Goal: Task Accomplishment & Management: Manage account settings

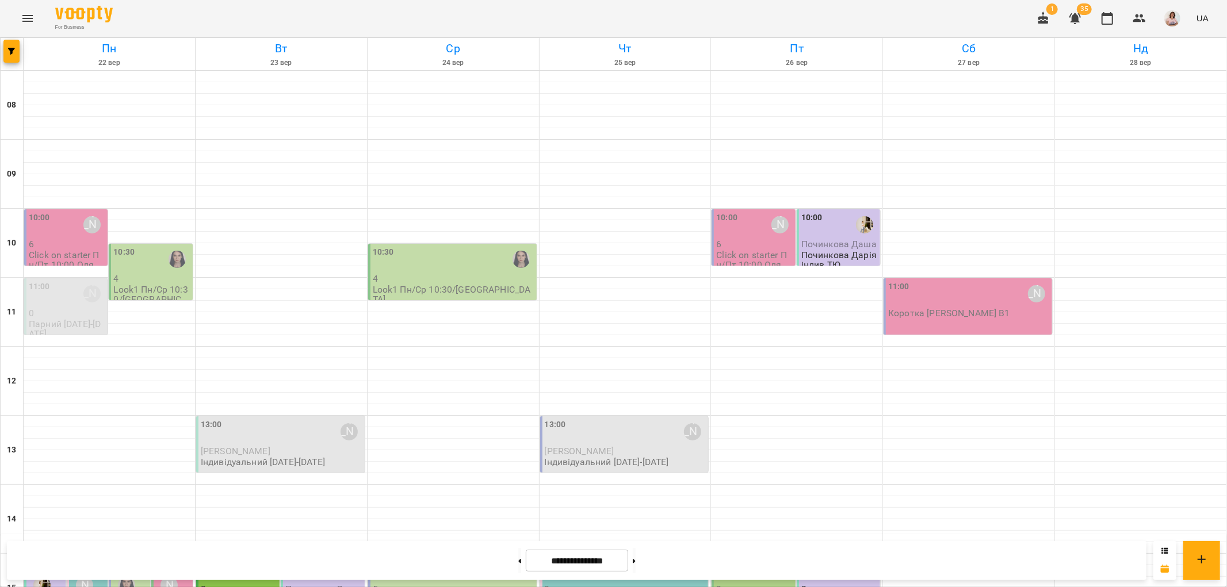
scroll to position [383, 0]
click at [518, 560] on button at bounding box center [519, 560] width 3 height 25
type input "**********"
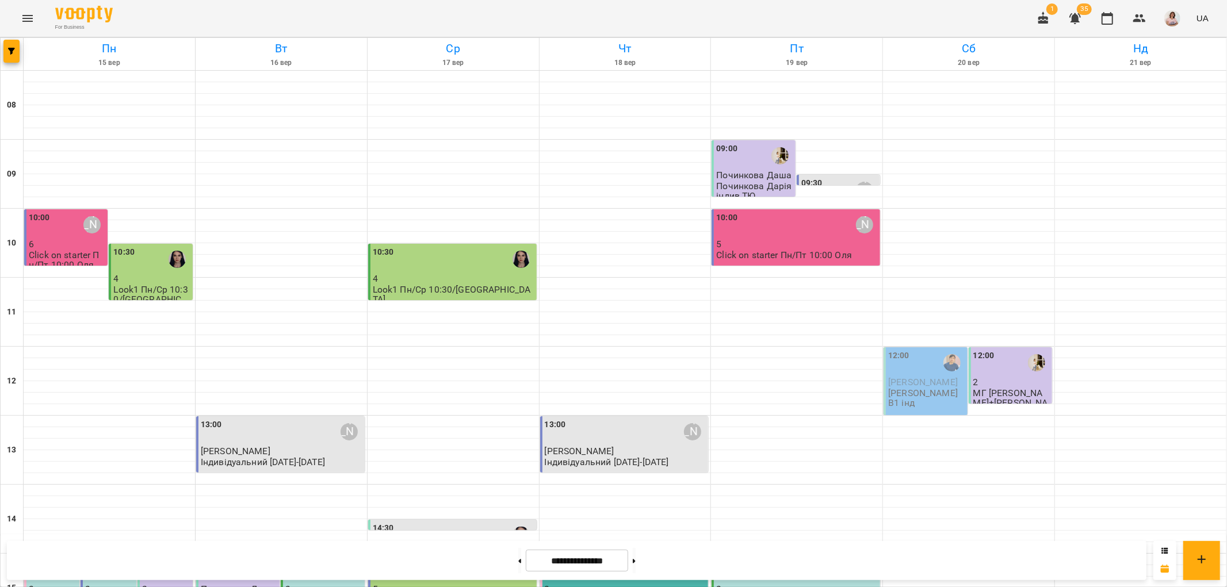
scroll to position [64, 0]
click at [995, 350] on div "12:00" at bounding box center [1011, 363] width 76 height 26
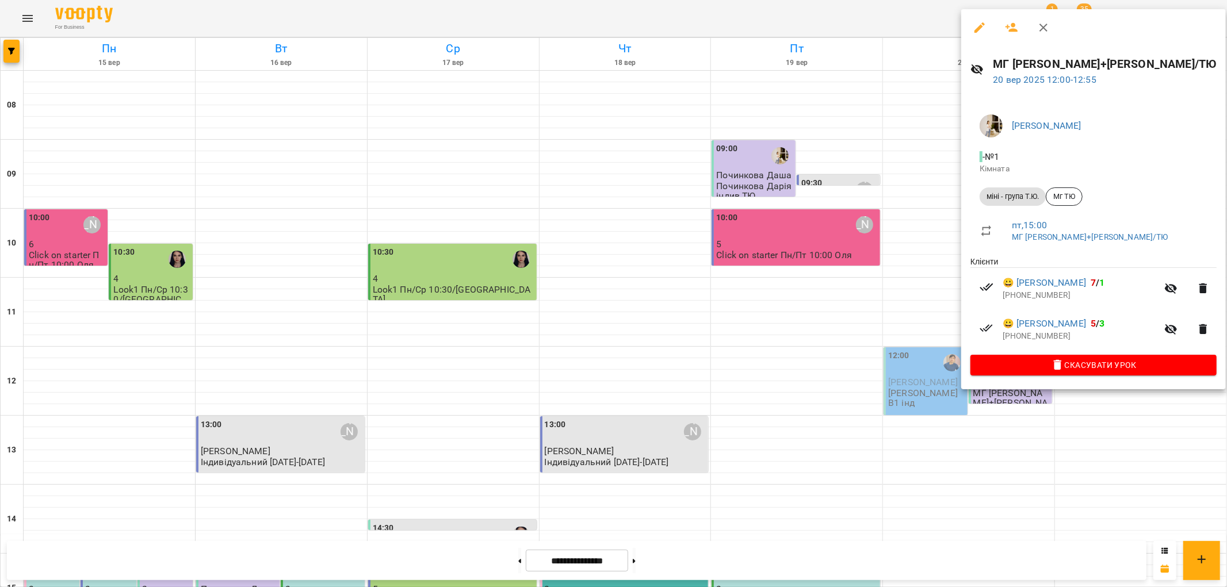
click at [939, 417] on div at bounding box center [613, 293] width 1227 height 587
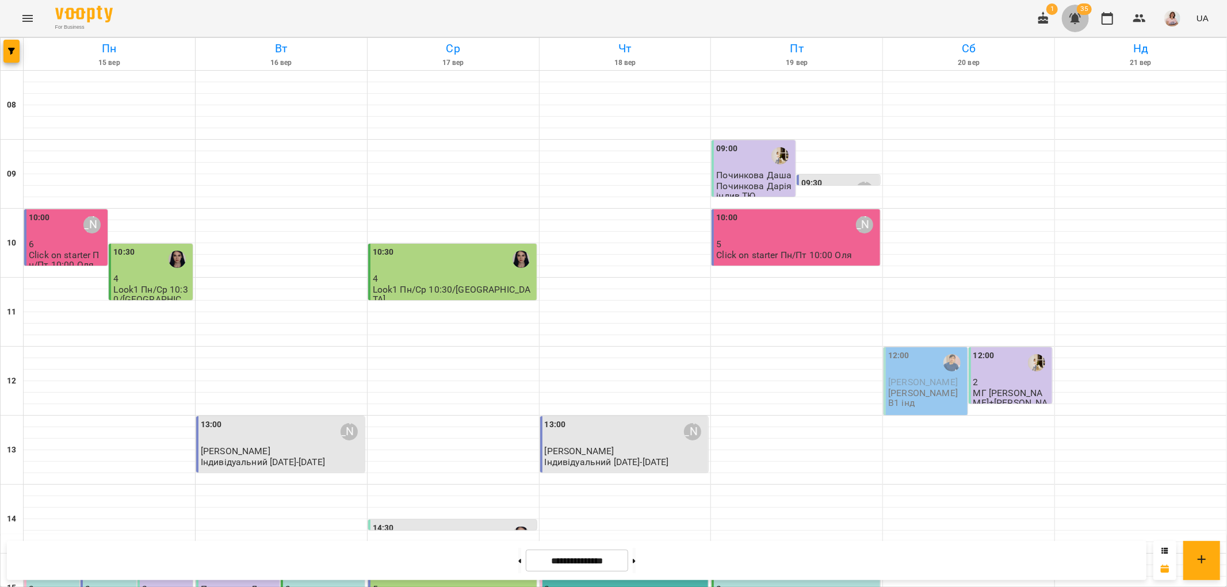
click at [1073, 16] on icon "button" at bounding box center [1075, 19] width 14 height 14
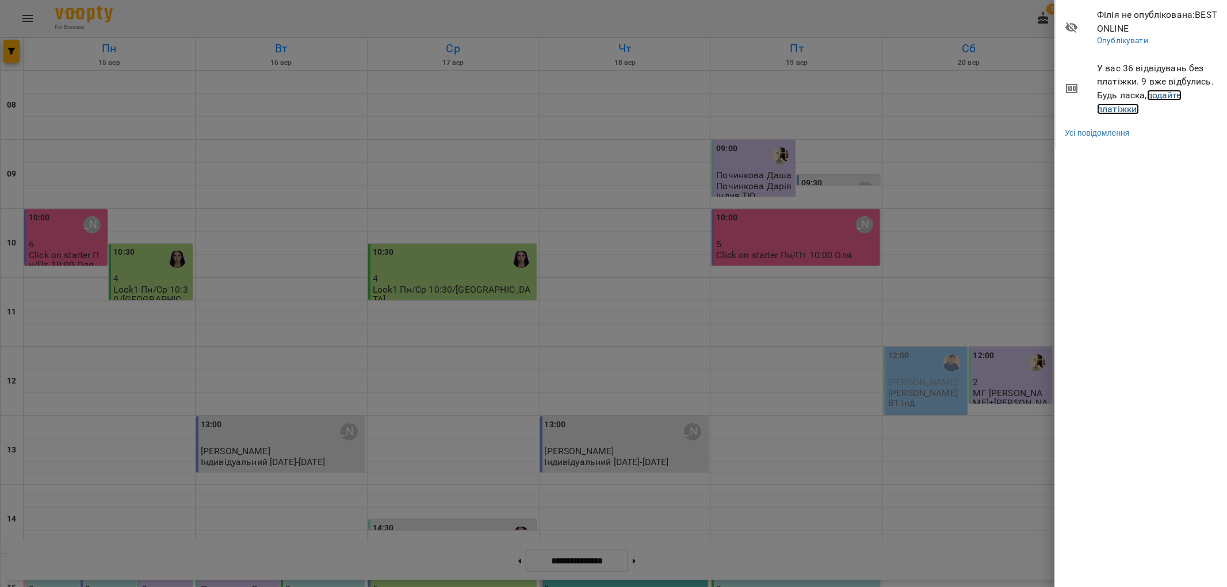
click at [1169, 98] on link "додайте платіжки!" at bounding box center [1139, 102] width 85 height 25
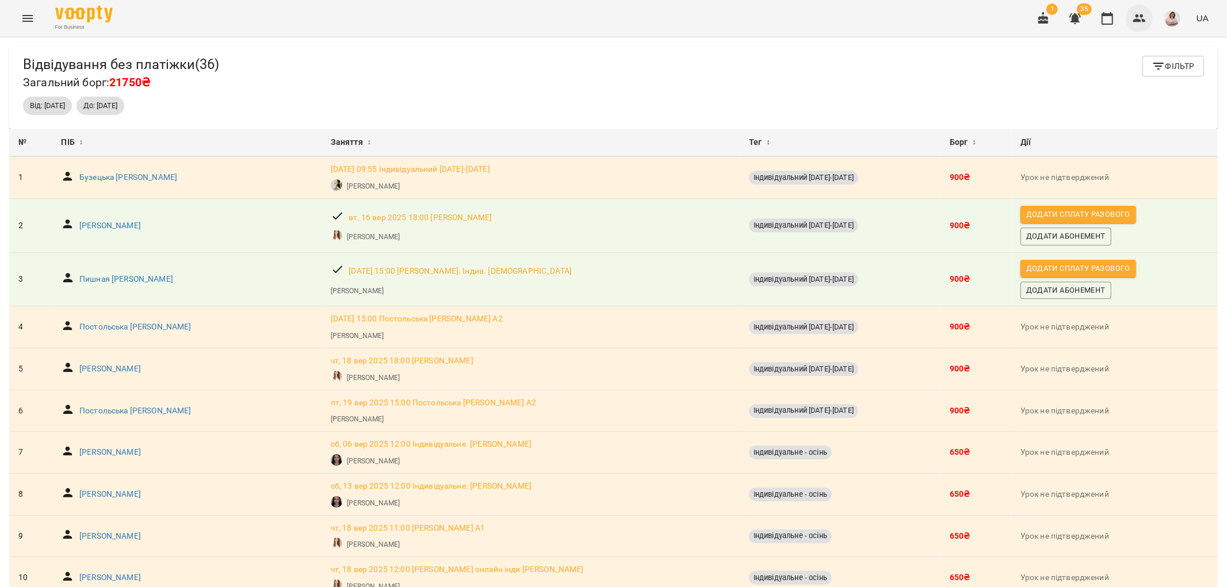
click at [1138, 18] on icon "button" at bounding box center [1139, 19] width 14 height 14
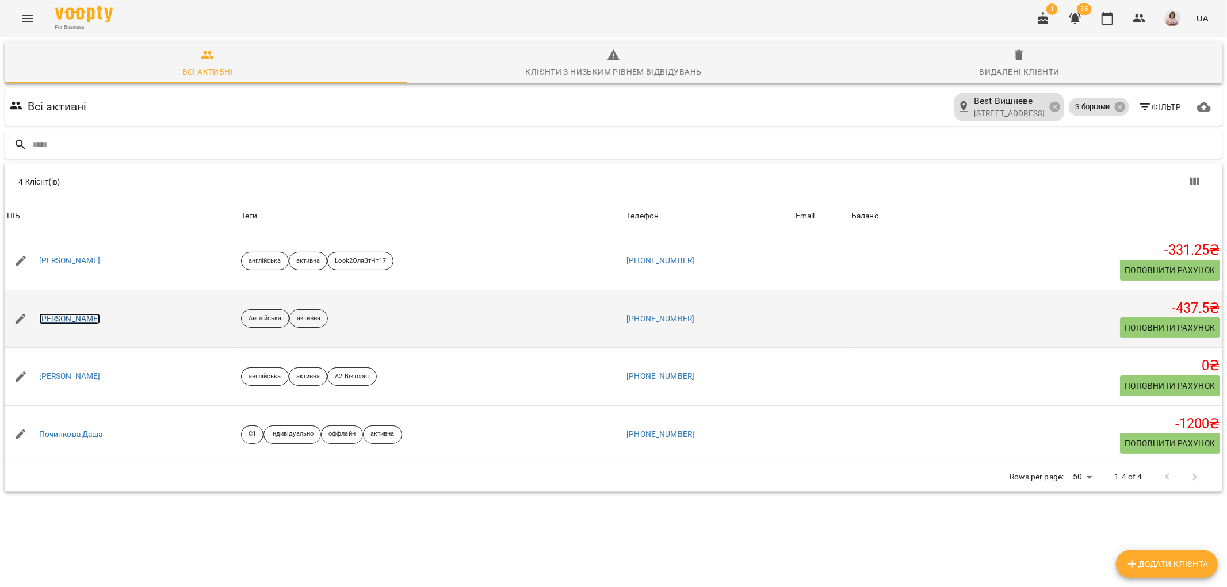
click at [64, 314] on link "Мельник Поліна" at bounding box center [70, 319] width 62 height 12
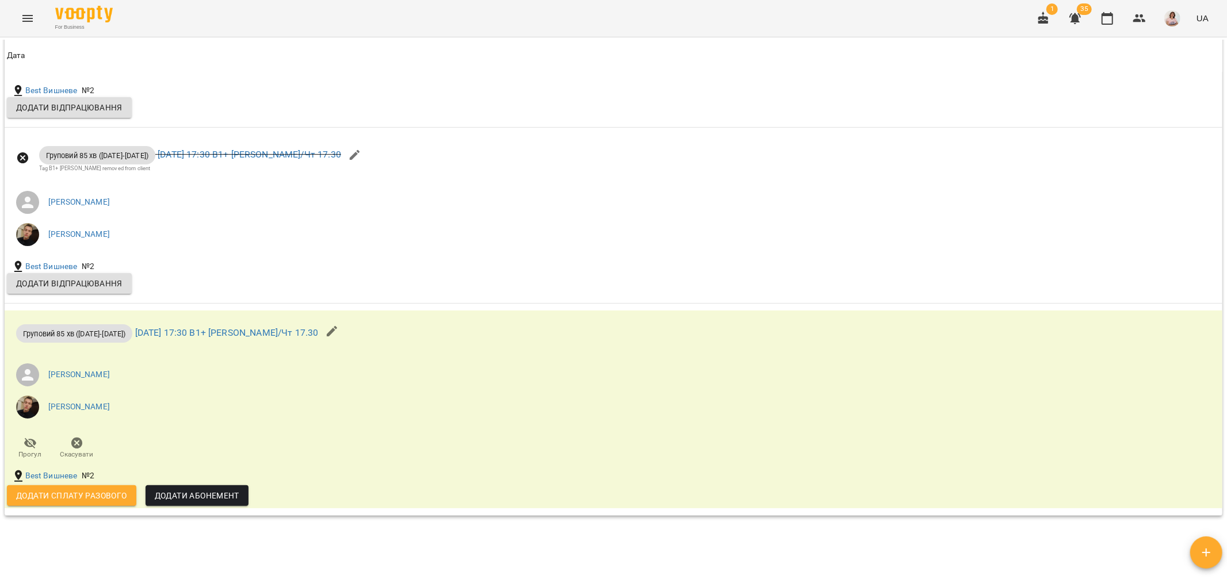
scroll to position [639, 0]
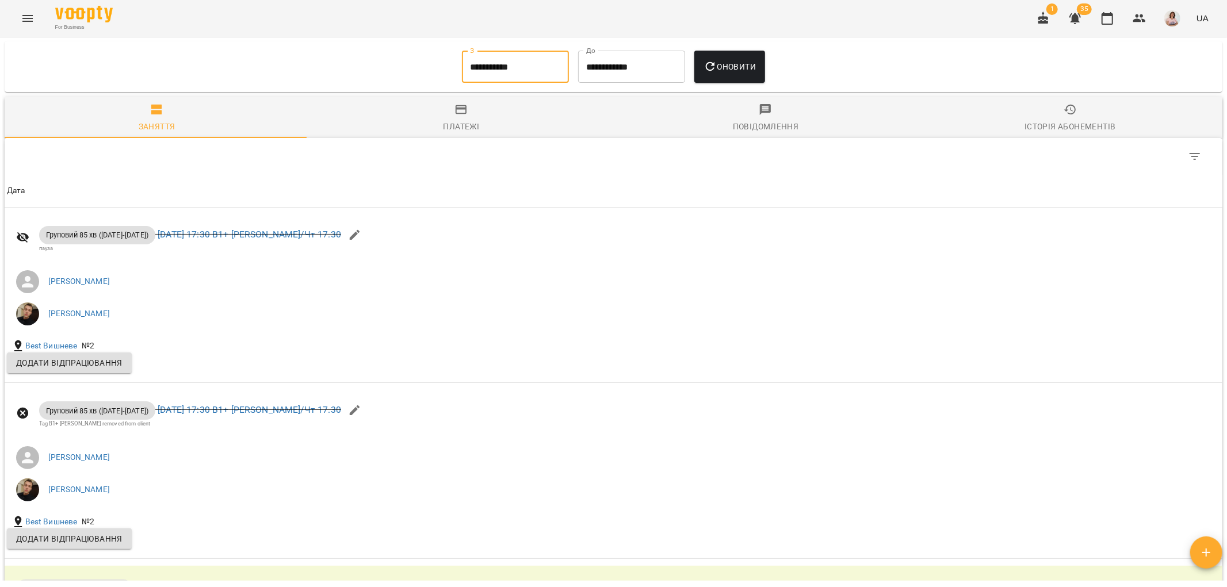
click at [533, 74] on input "**********" at bounding box center [515, 67] width 107 height 32
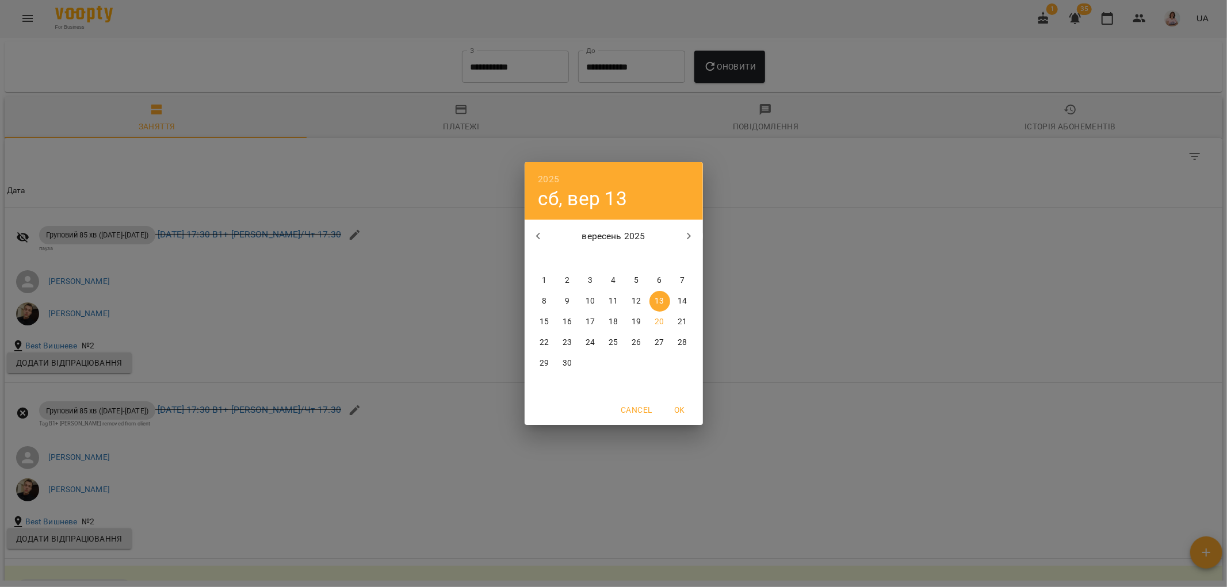
click at [543, 279] on p "1" at bounding box center [544, 281] width 5 height 12
type input "**********"
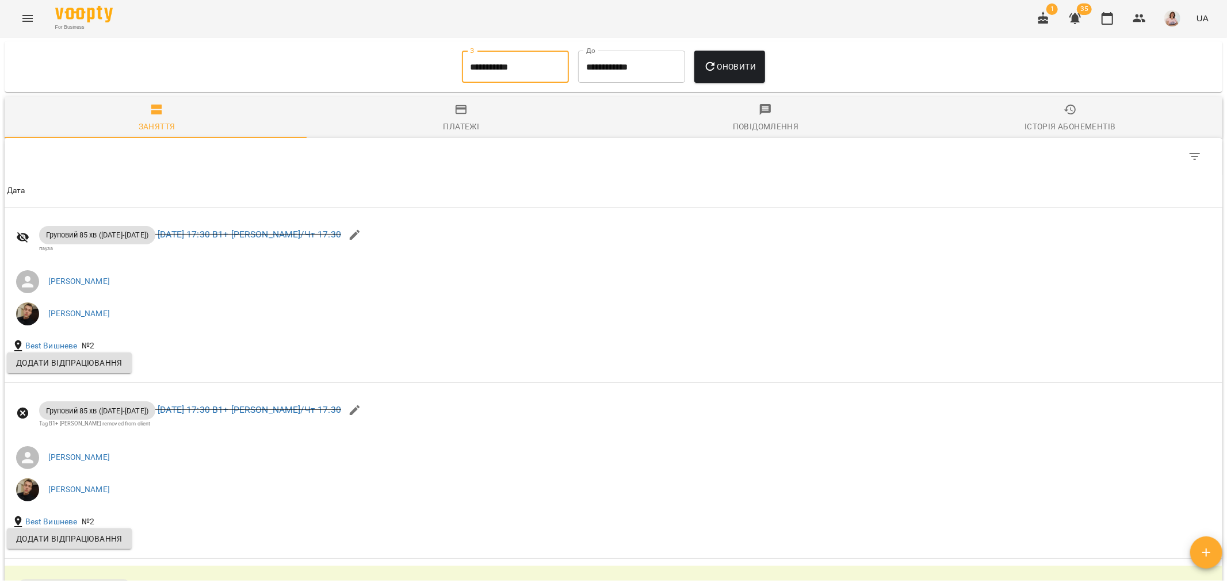
click at [723, 74] on span "Оновити" at bounding box center [729, 67] width 52 height 14
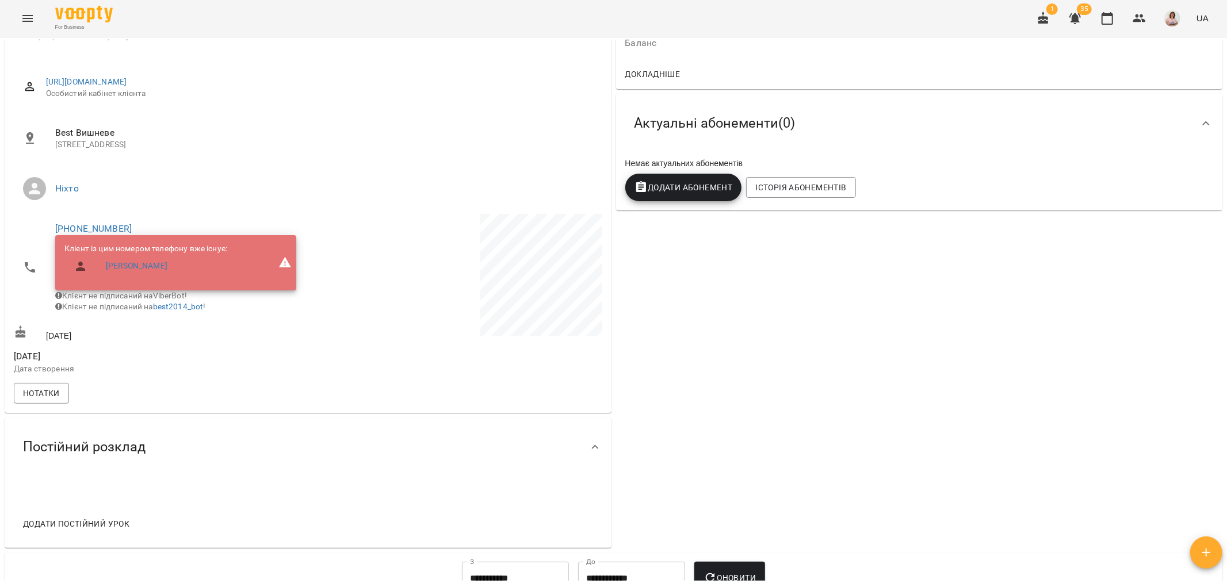
scroll to position [0, 0]
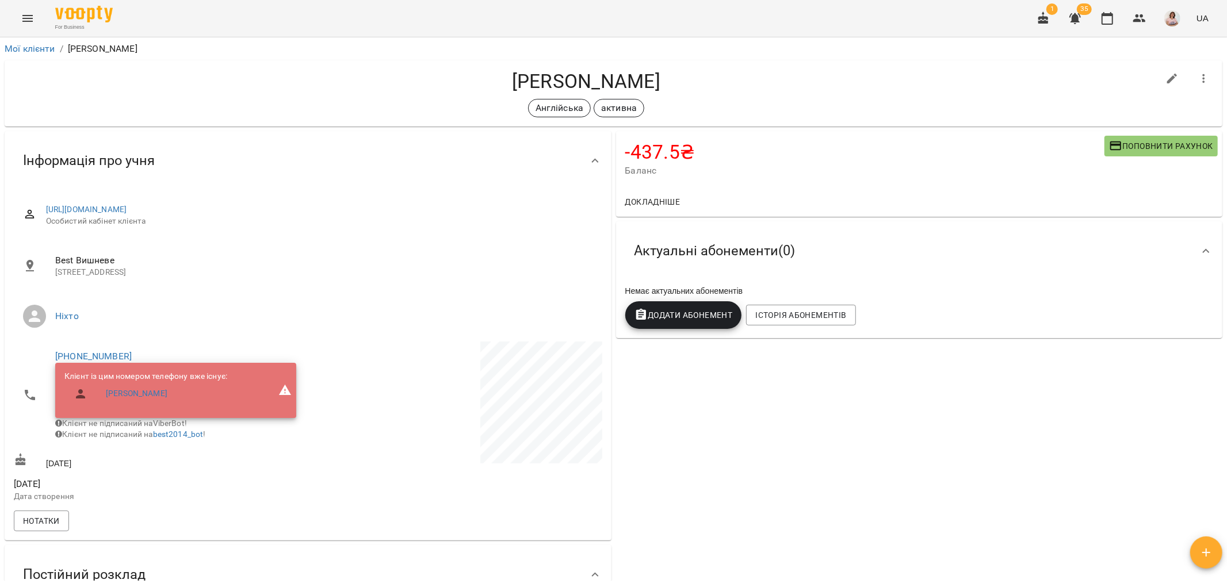
click at [25, 20] on icon "Menu" at bounding box center [28, 19] width 14 height 14
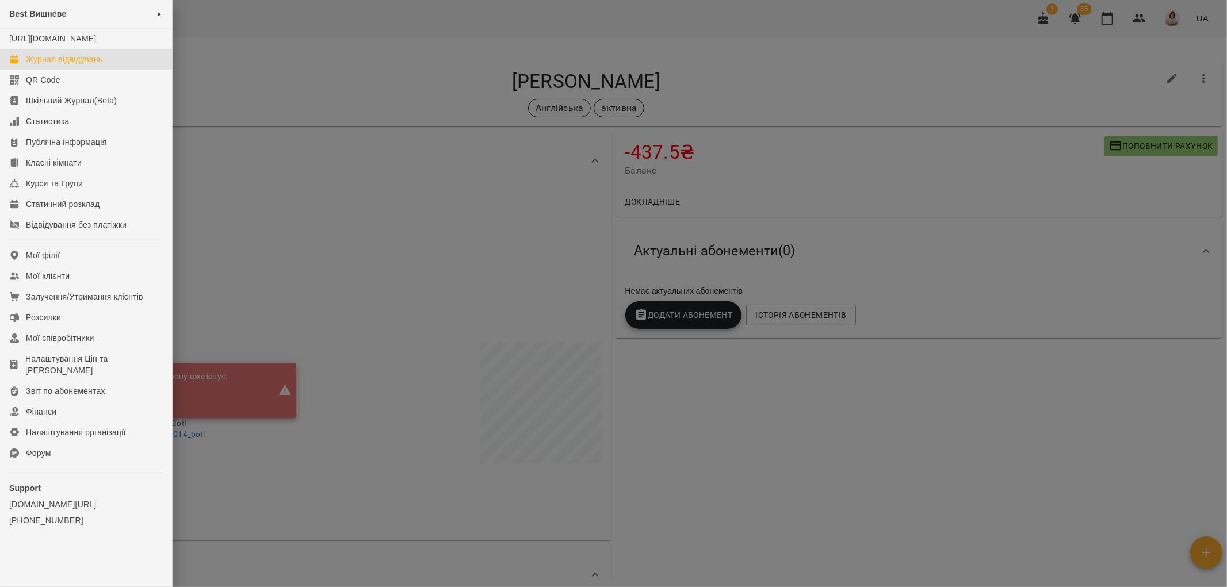
click at [86, 65] on div "Журнал відвідувань" at bounding box center [64, 59] width 76 height 12
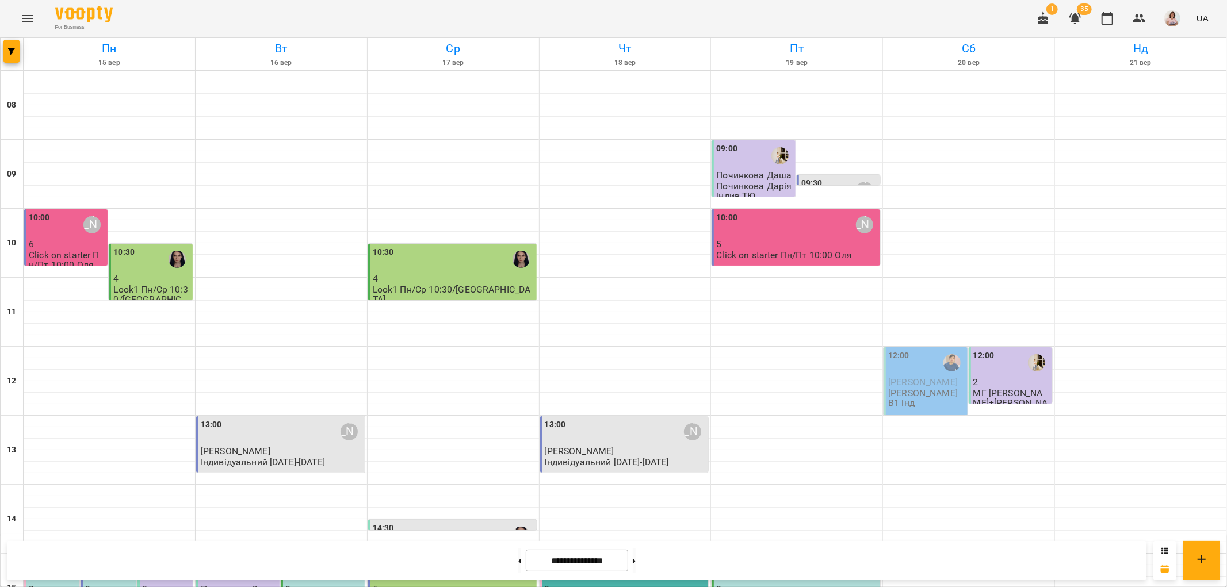
scroll to position [447, 0]
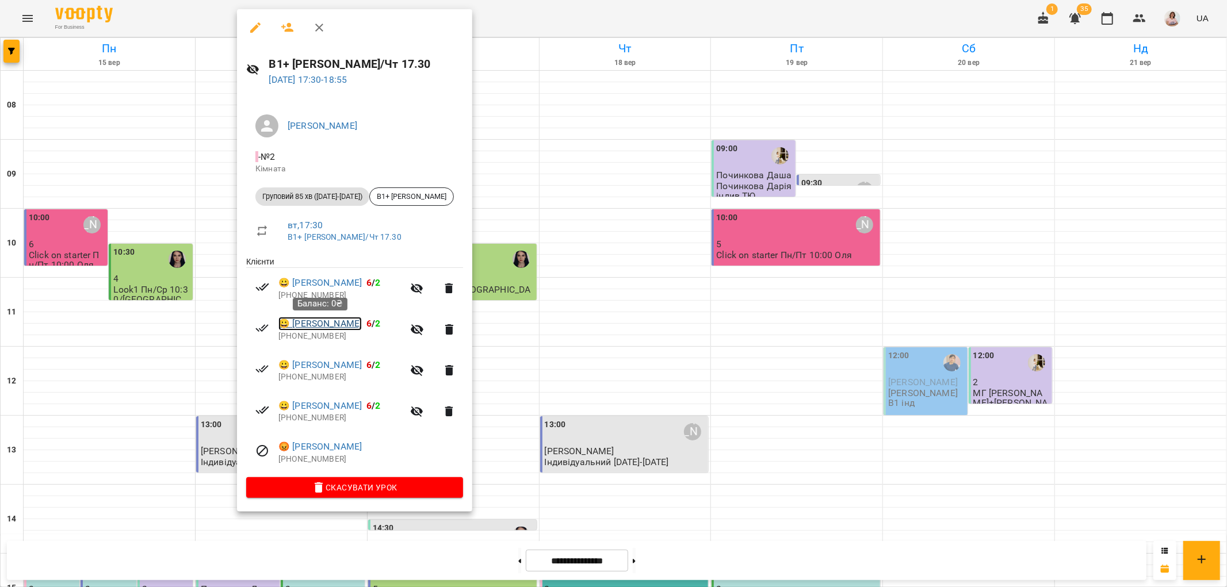
click at [313, 324] on link "😀 Арнаут Максим" at bounding box center [319, 324] width 83 height 14
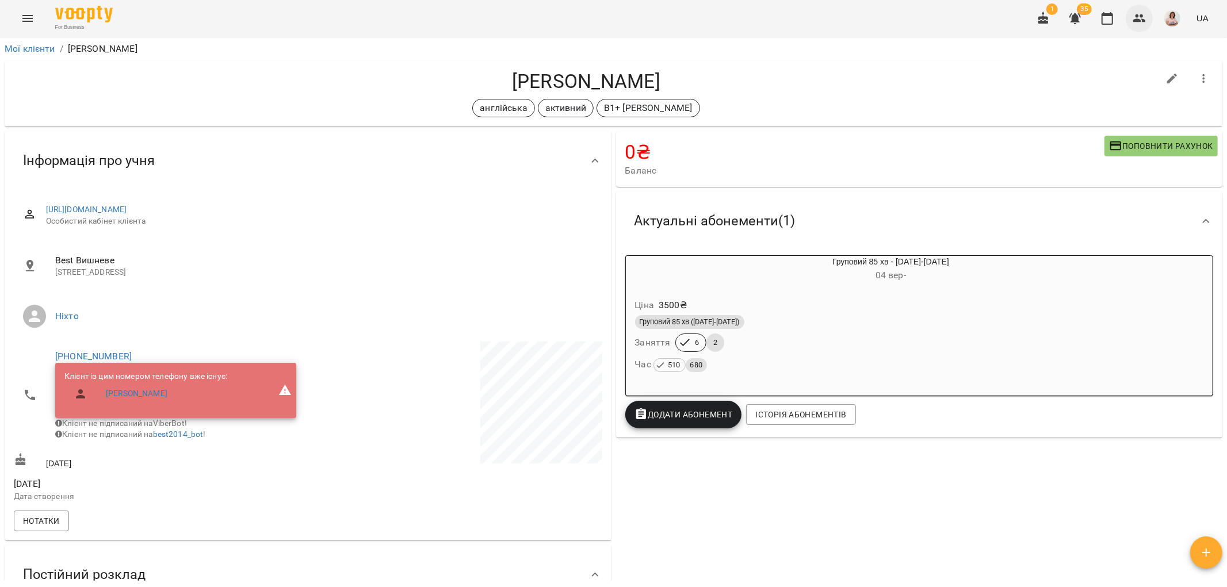
click at [1137, 18] on icon "button" at bounding box center [1139, 19] width 14 height 14
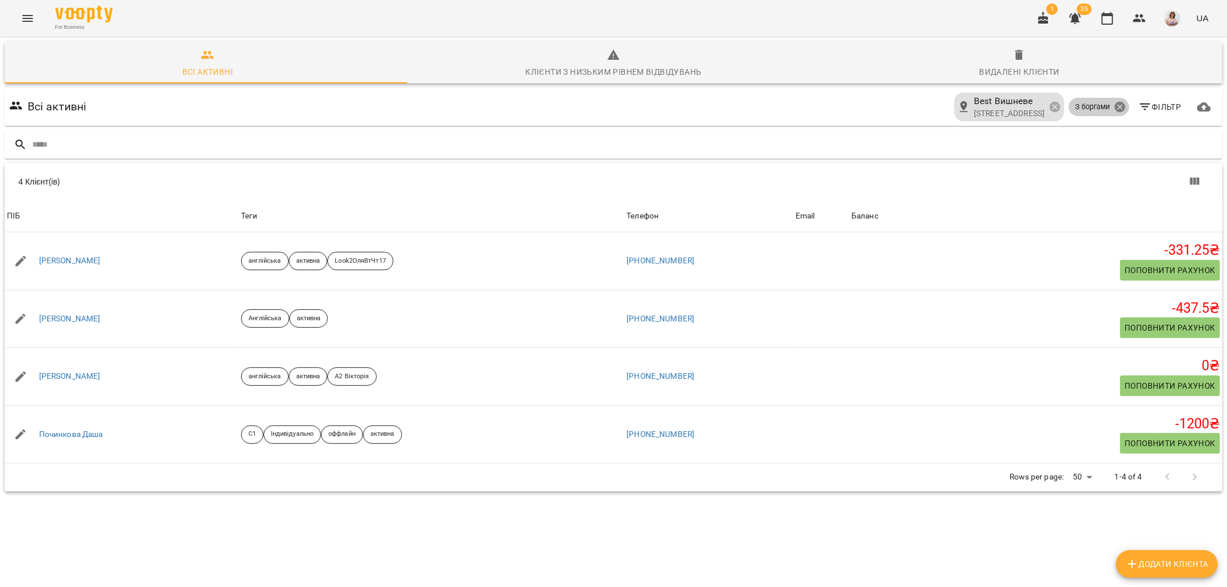
click at [1113, 106] on icon at bounding box center [1119, 107] width 13 height 13
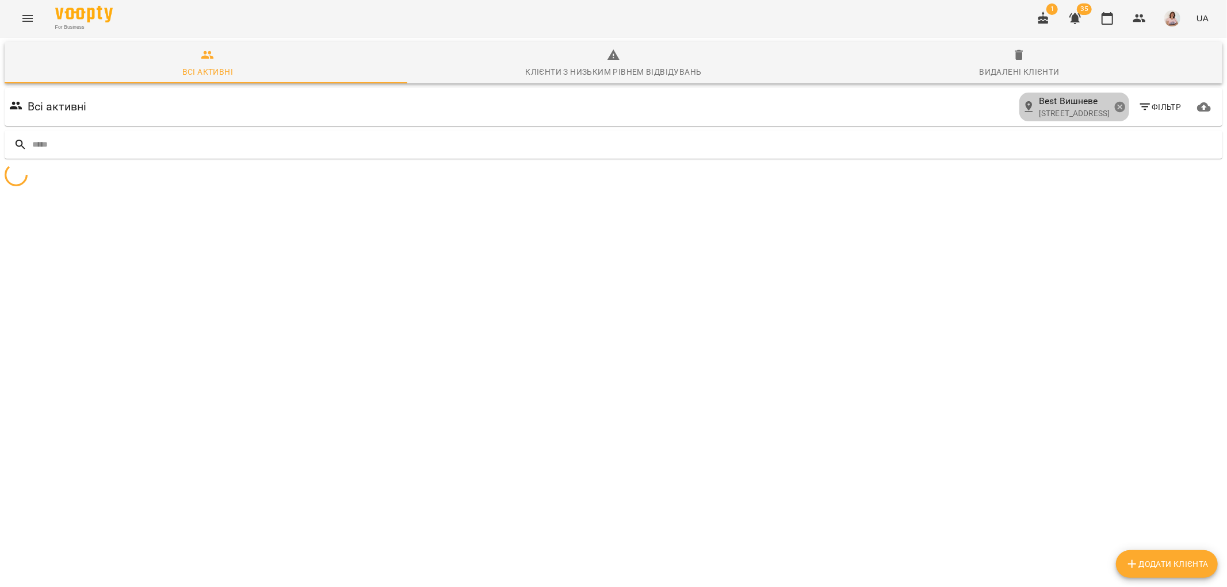
click at [1114, 107] on icon at bounding box center [1119, 107] width 10 height 10
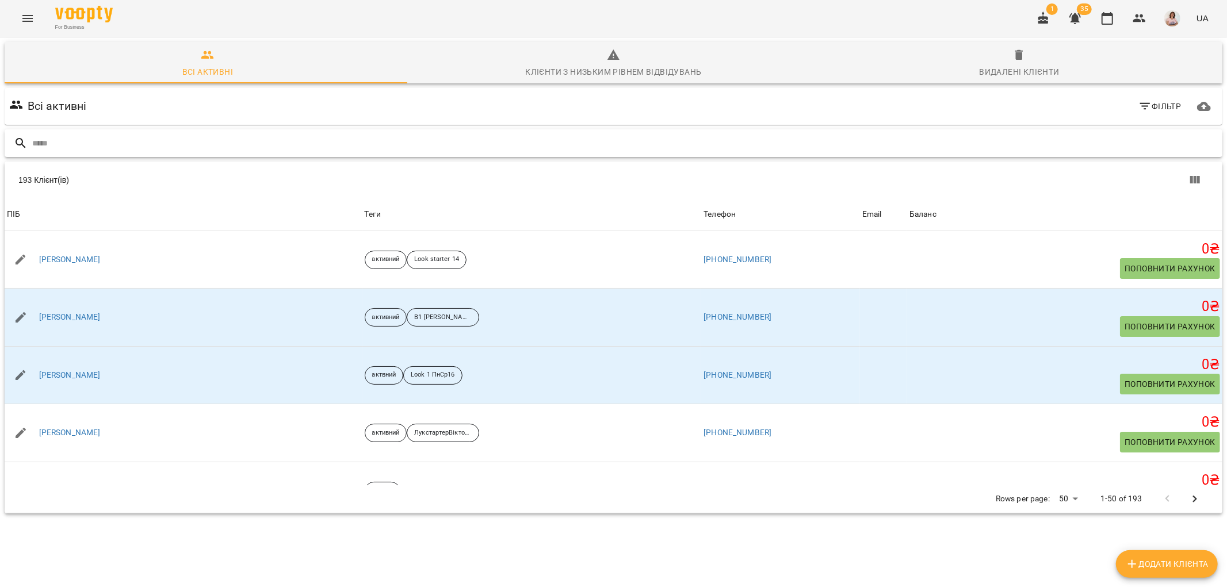
click at [133, 150] on input "text" at bounding box center [624, 143] width 1185 height 19
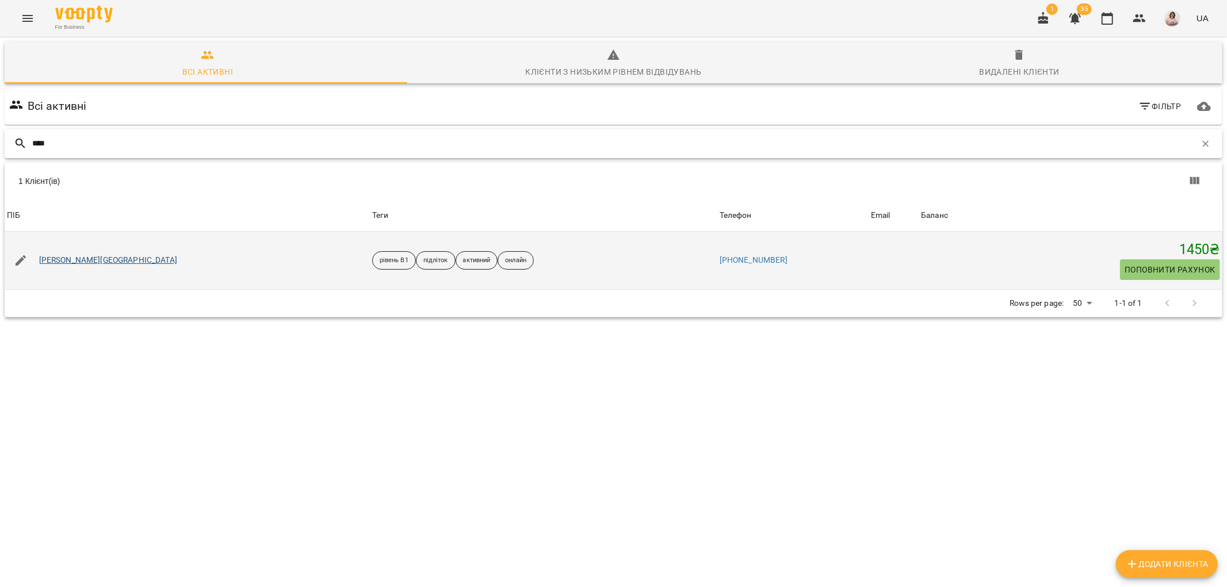
type input "****"
click at [75, 261] on link "Горват Софія" at bounding box center [108, 261] width 138 height 12
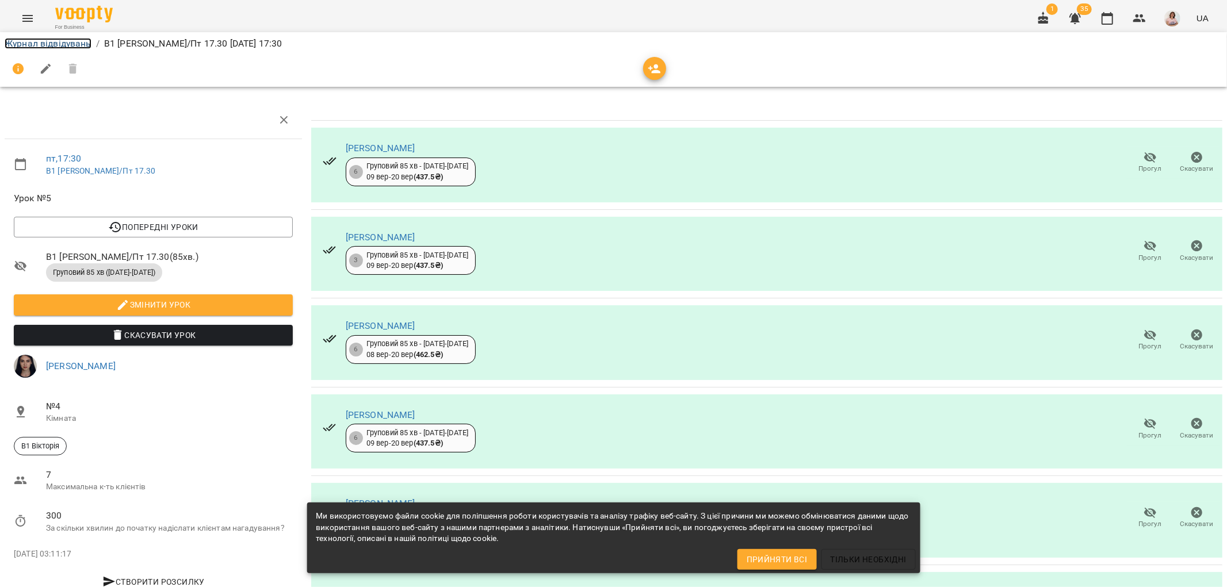
click at [32, 42] on link "Журнал відвідувань" at bounding box center [48, 43] width 87 height 11
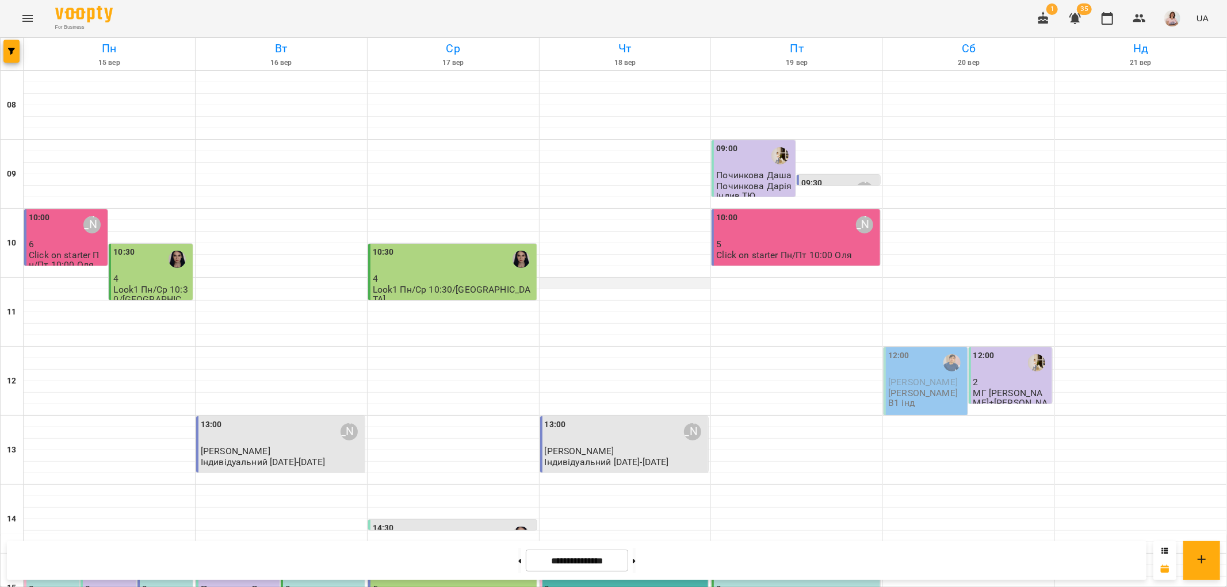
scroll to position [383, 0]
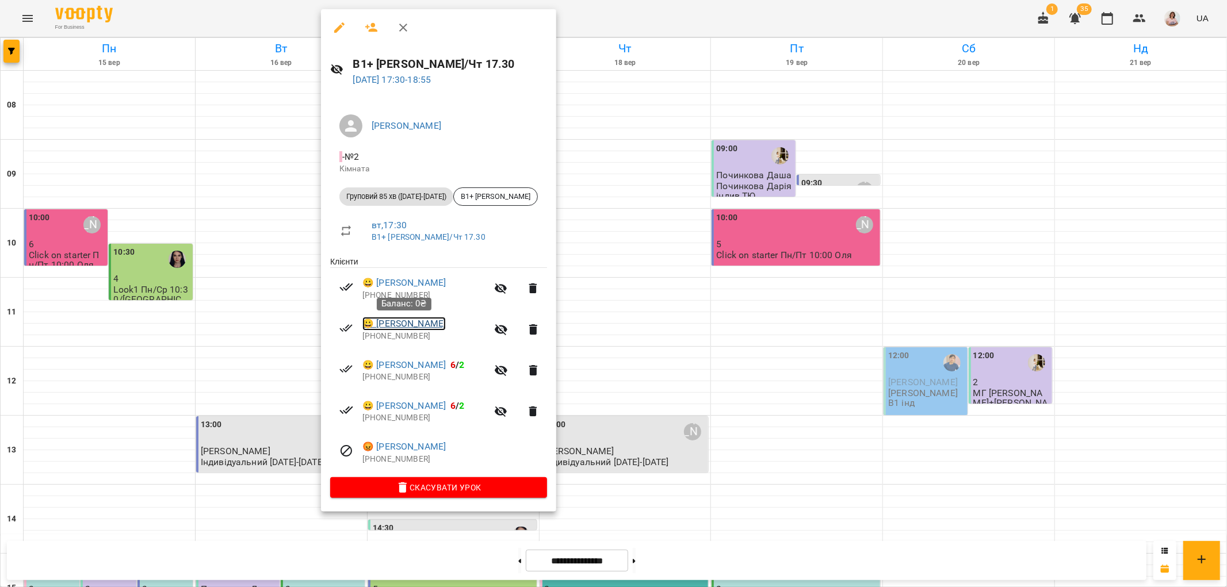
click at [405, 320] on link "😀 Арнаут Максим" at bounding box center [403, 324] width 83 height 14
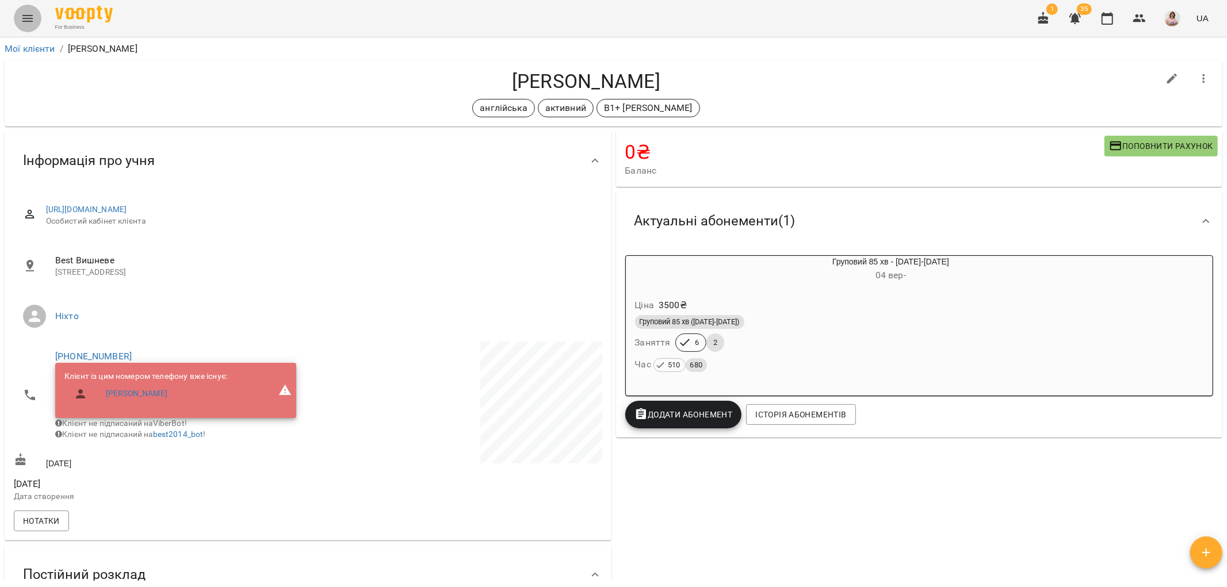
click at [24, 18] on icon "Menu" at bounding box center [27, 18] width 10 height 7
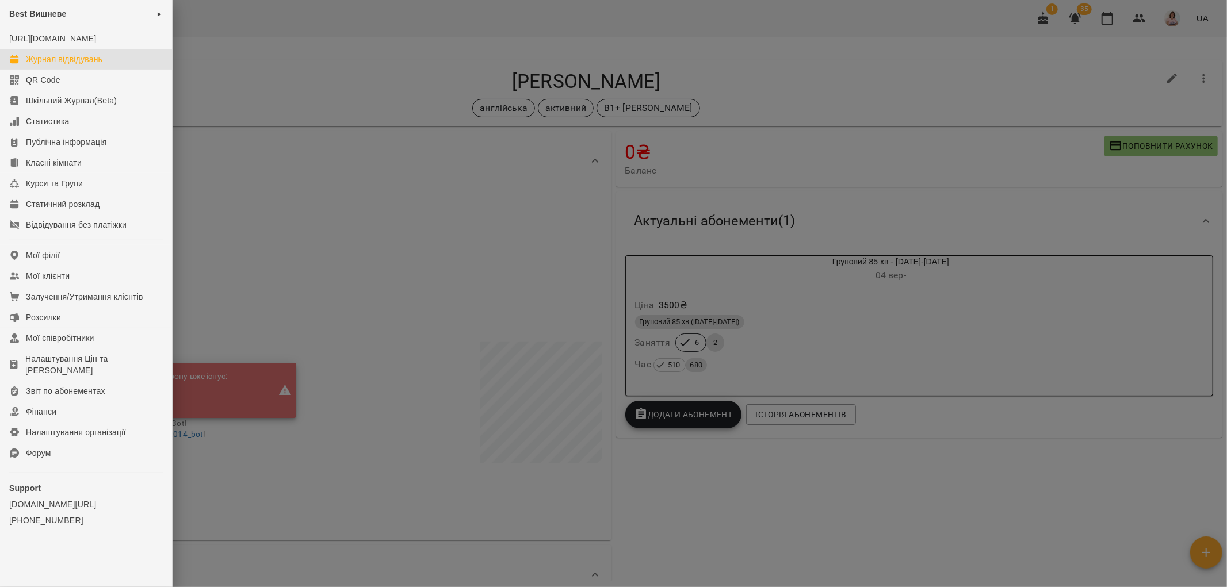
click at [72, 65] on div "Журнал відвідувань" at bounding box center [64, 59] width 76 height 12
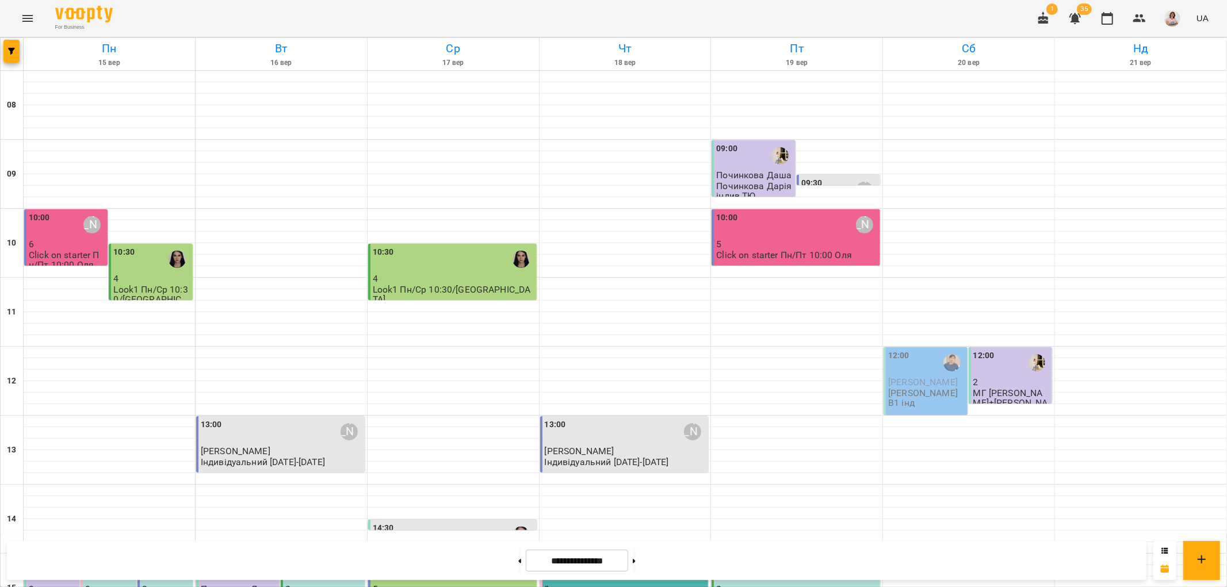
scroll to position [246, 0]
click at [518, 557] on button at bounding box center [519, 560] width 3 height 25
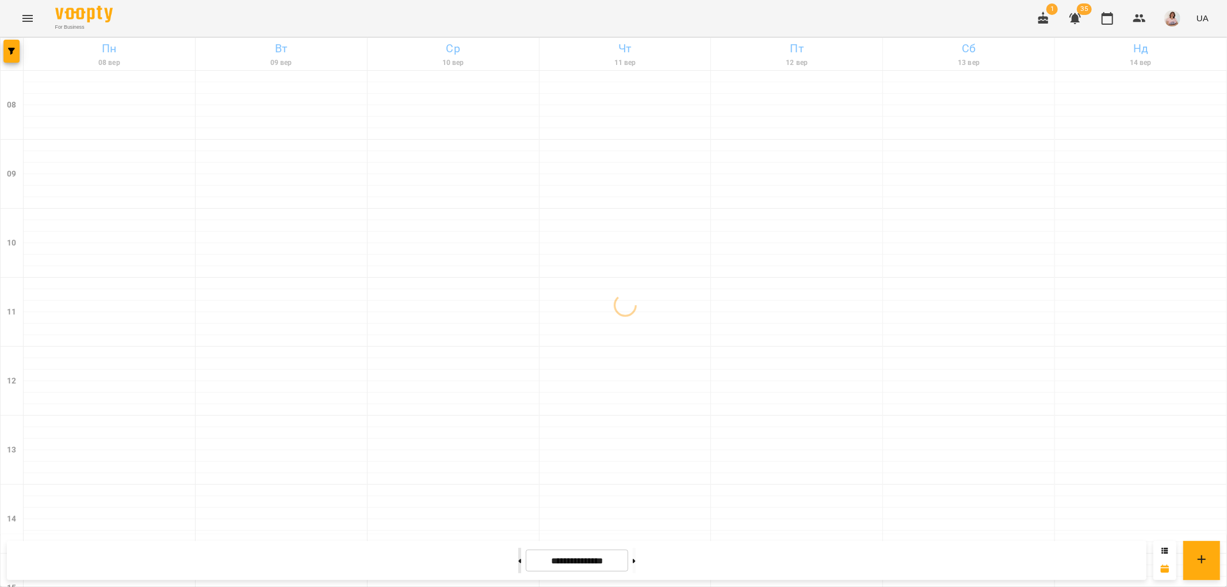
click at [518, 561] on button at bounding box center [519, 560] width 3 height 25
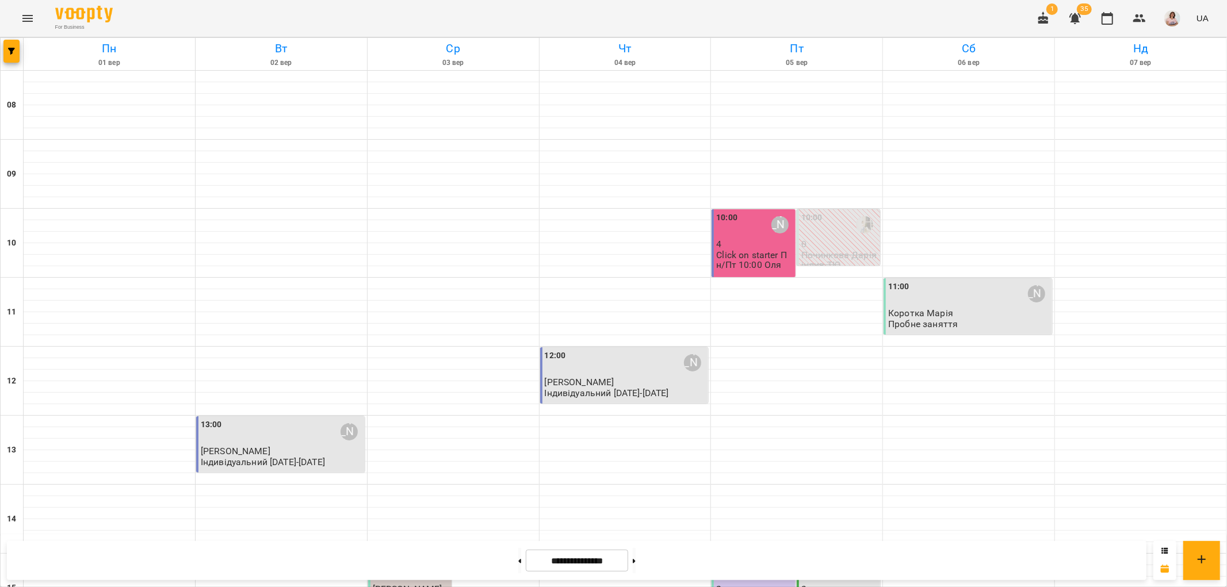
scroll to position [502, 0]
click at [636, 562] on icon at bounding box center [634, 561] width 3 height 5
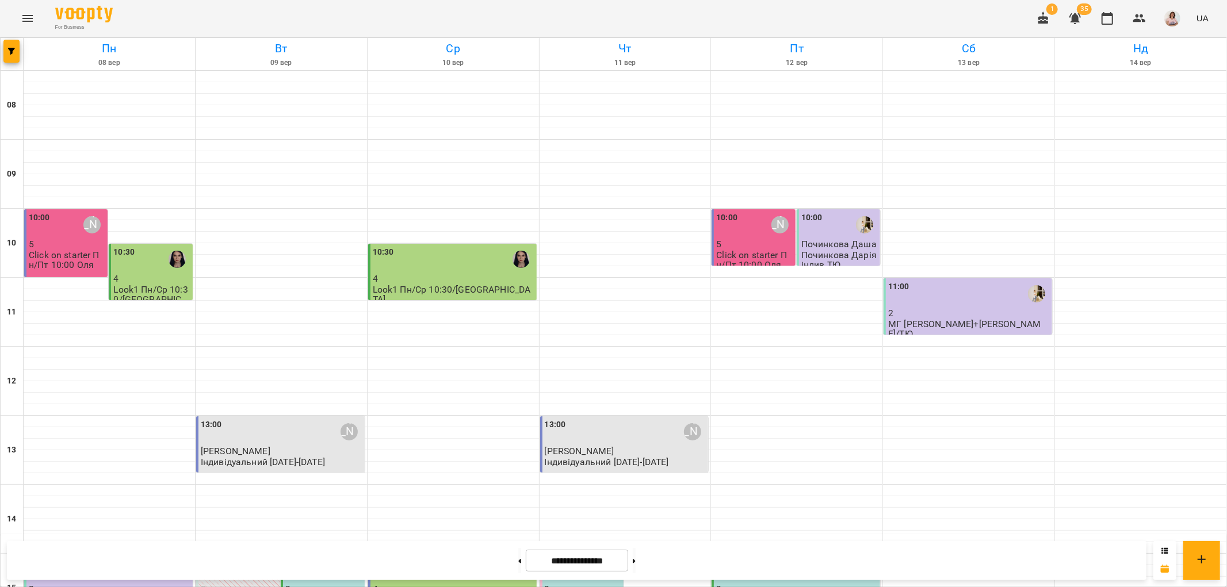
scroll to position [438, 0]
click at [636, 568] on button at bounding box center [634, 560] width 3 height 25
type input "**********"
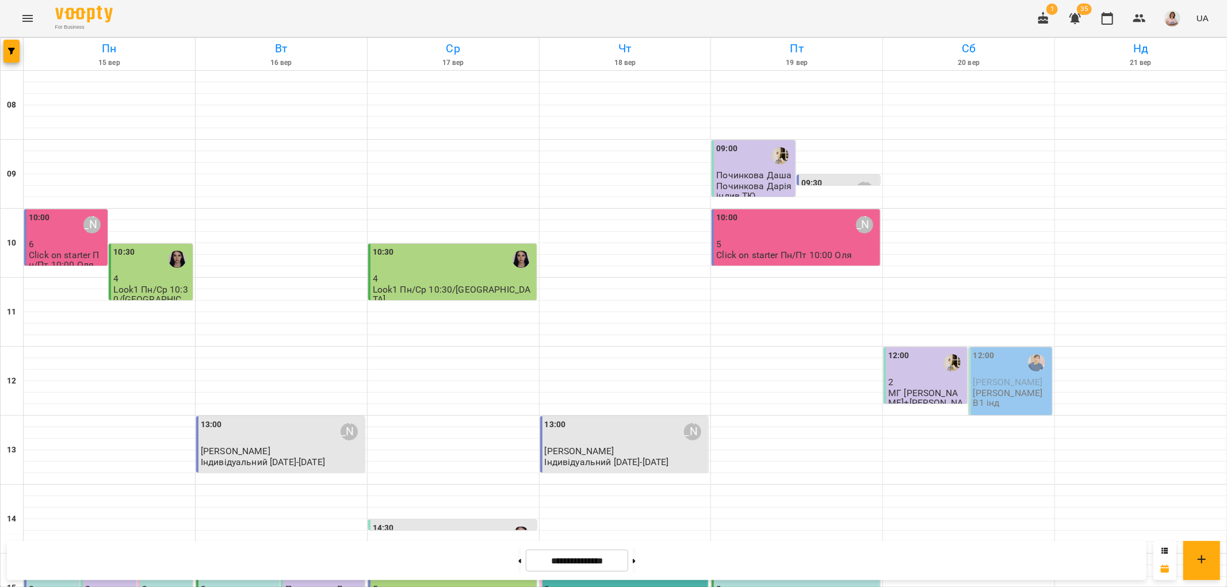
scroll to position [309, 0]
click at [821, 584] on p "3" at bounding box center [797, 589] width 162 height 10
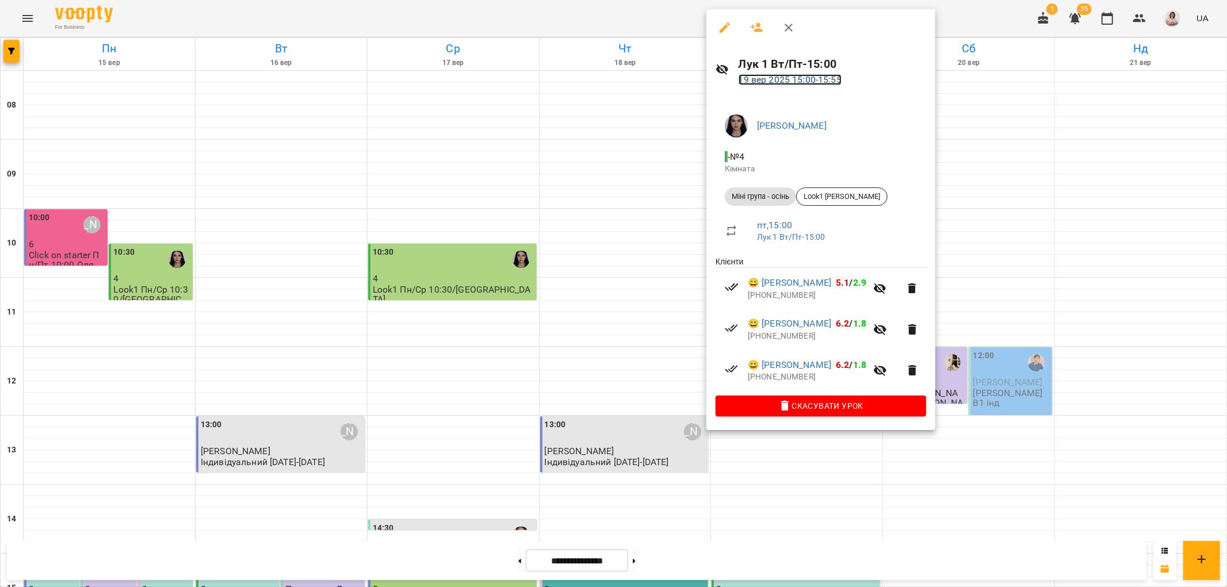
click at [794, 81] on link "19 вер 2025 15:00 - 15:55" at bounding box center [789, 79] width 103 height 11
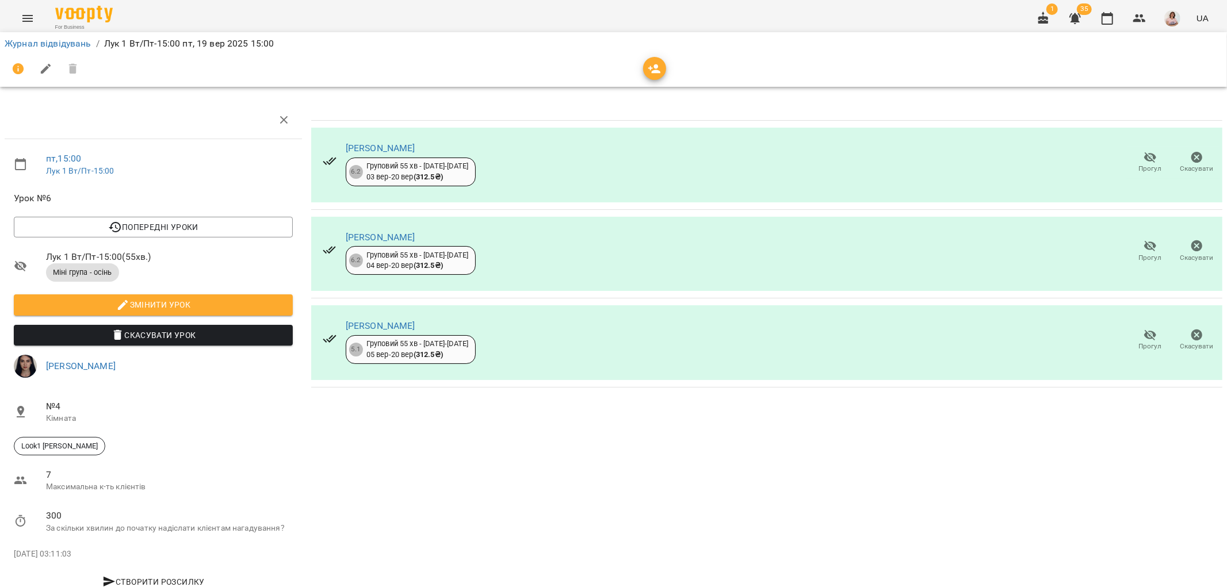
scroll to position [32, 0]
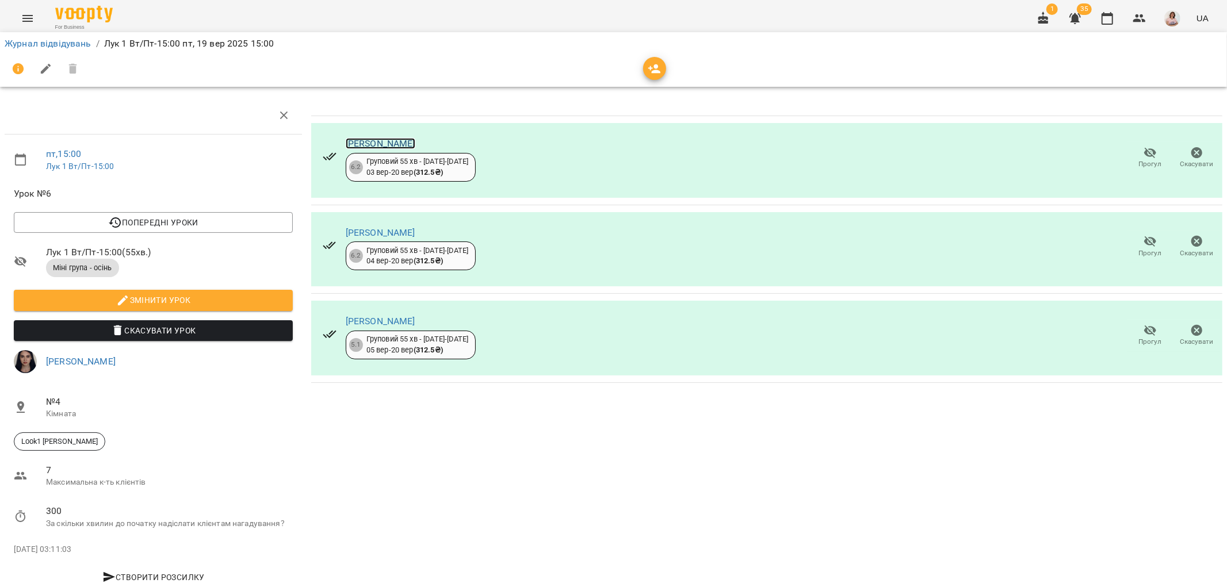
click at [367, 138] on link "[PERSON_NAME]" at bounding box center [381, 143] width 70 height 11
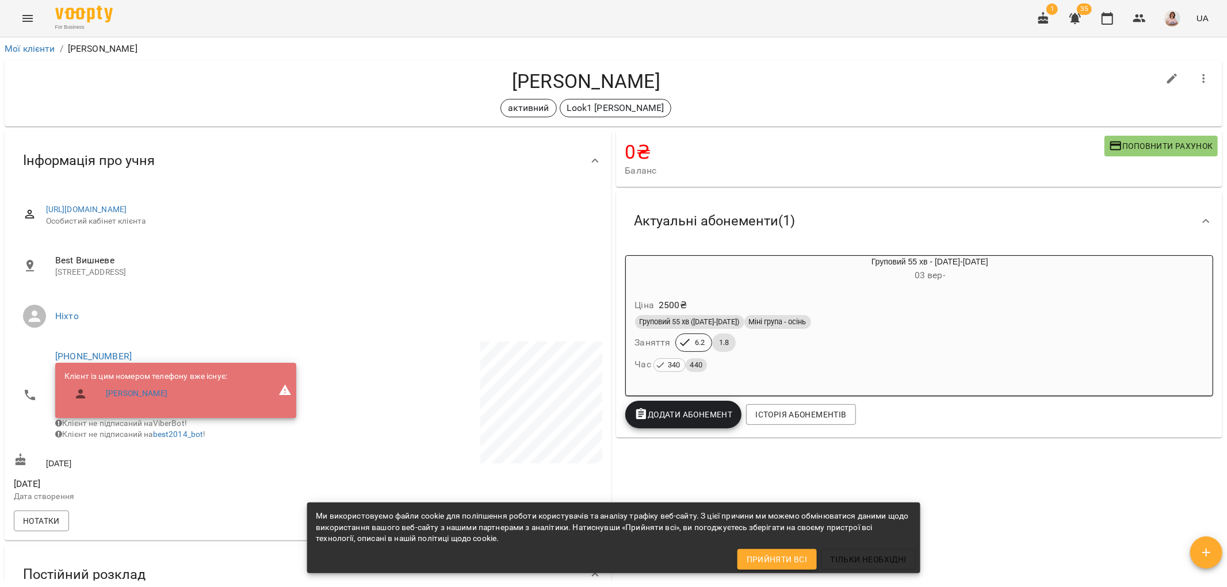
click at [1008, 473] on div "0 ₴ Баланс Поповнити рахунок -3025 ₴ Разові Відвідування -200 ₴ SPEAKING CLUB 0…" at bounding box center [919, 474] width 611 height 691
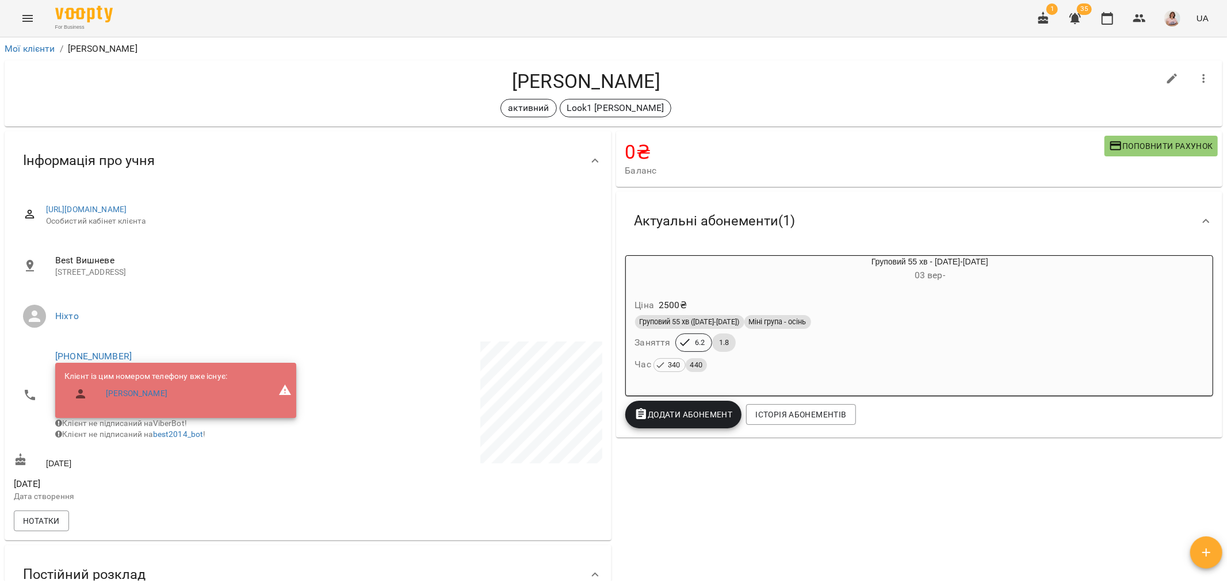
click at [28, 21] on icon "Menu" at bounding box center [27, 18] width 10 height 7
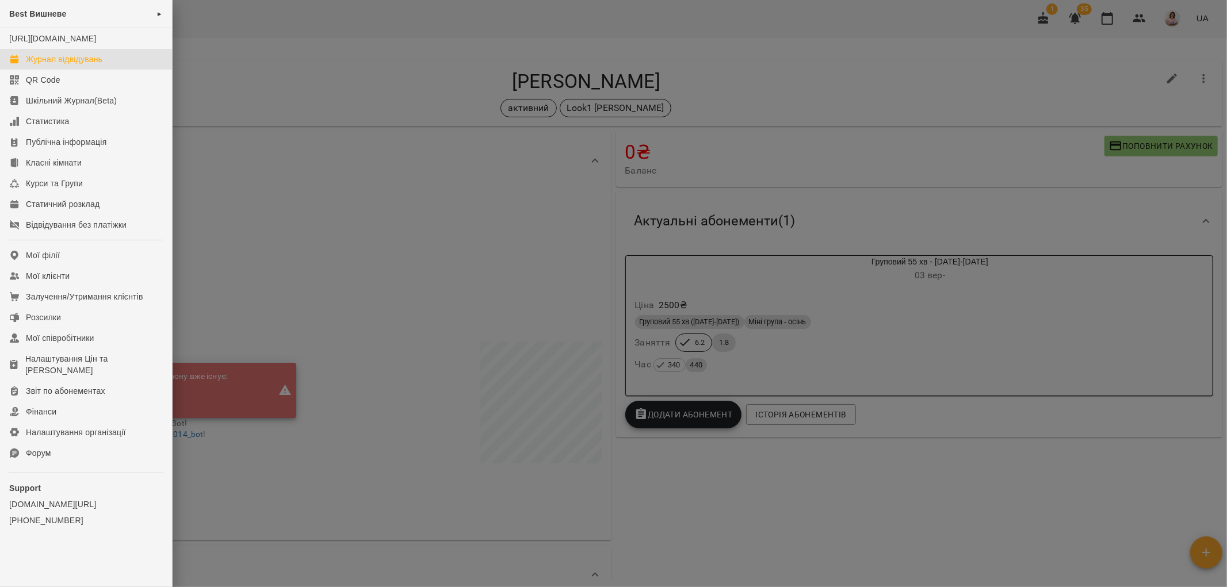
click at [58, 65] on div "Журнал відвідувань" at bounding box center [64, 59] width 76 height 12
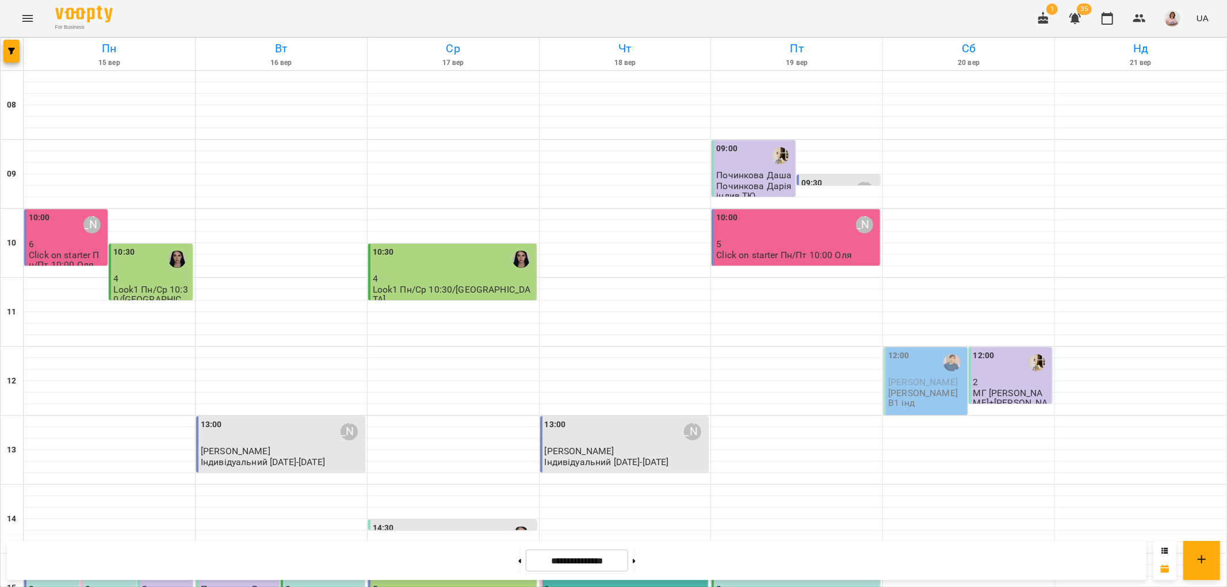
scroll to position [374, 0]
click at [636, 562] on icon at bounding box center [634, 561] width 3 height 5
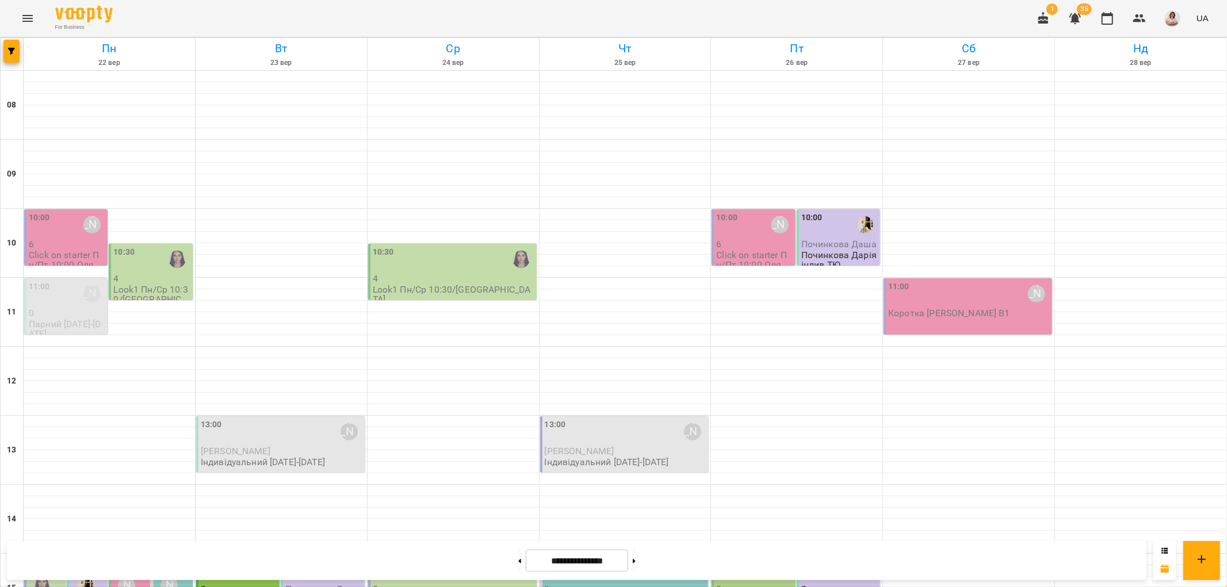
scroll to position [319, 0]
click at [518, 559] on icon at bounding box center [519, 561] width 3 height 5
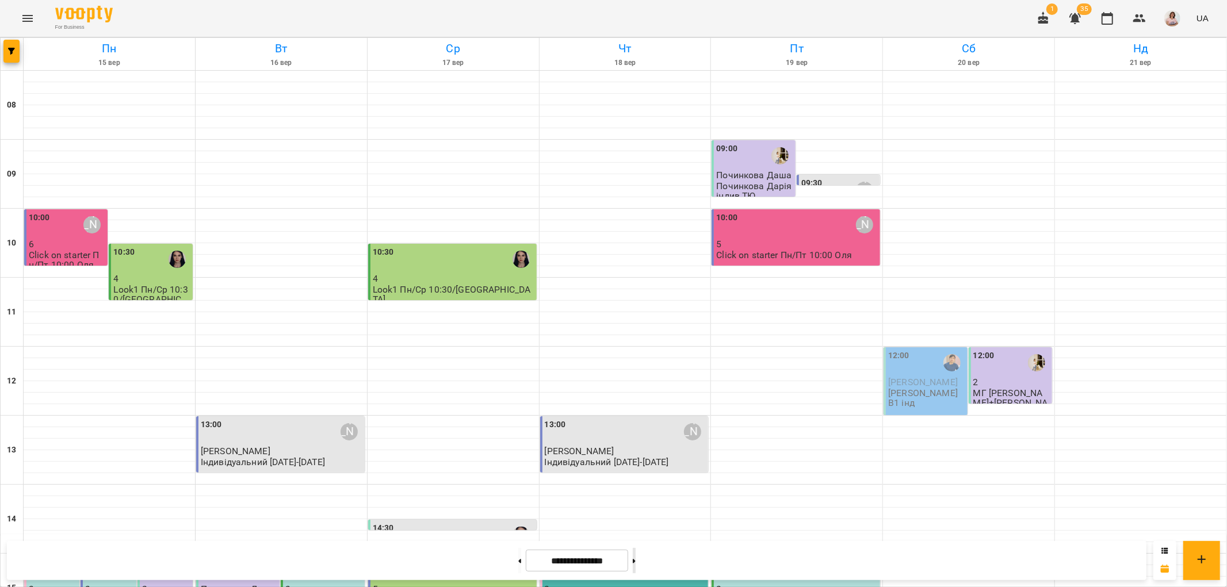
click at [636, 566] on button at bounding box center [634, 560] width 3 height 25
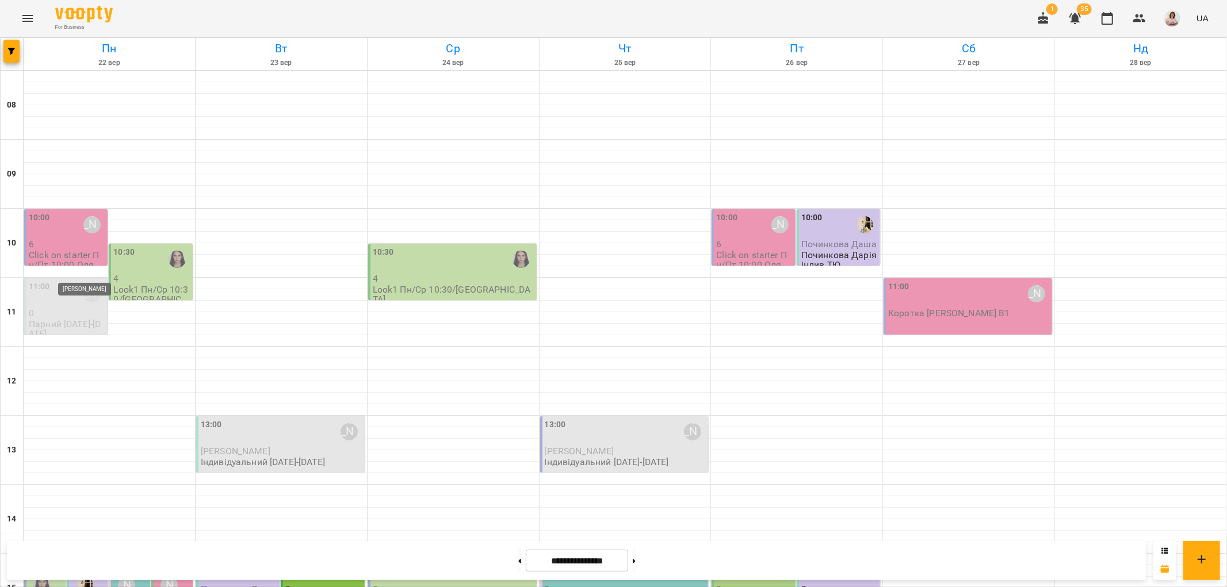
click at [85, 577] on img "Сидорук Тетяна" at bounding box center [84, 585] width 17 height 17
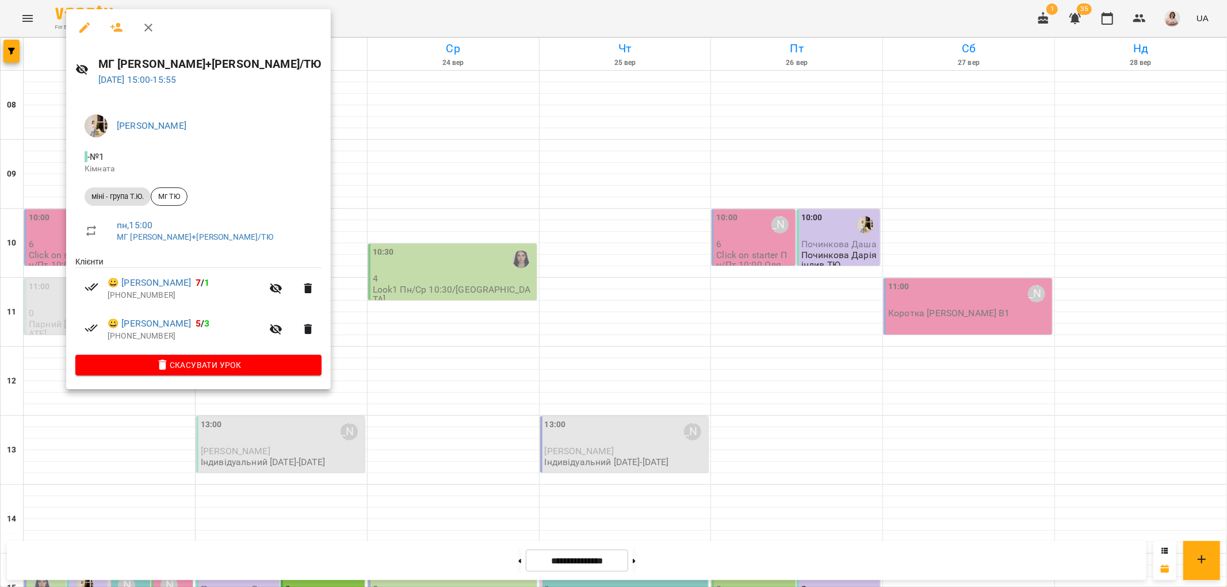
click at [441, 267] on div at bounding box center [613, 293] width 1227 height 587
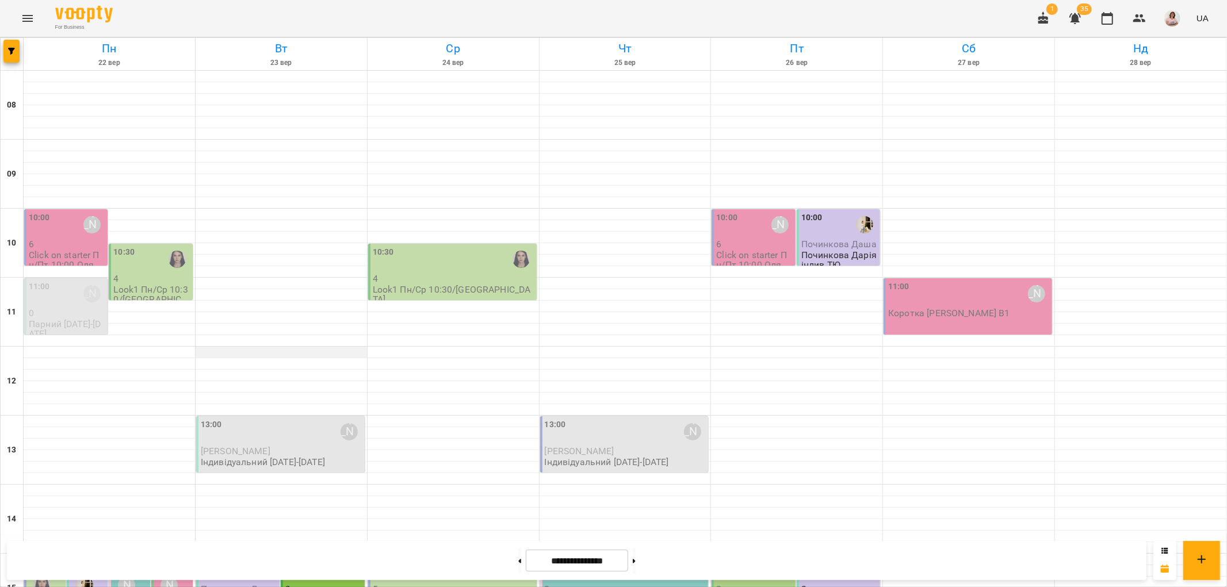
scroll to position [192, 0]
click at [89, 572] on div at bounding box center [84, 585] width 26 height 26
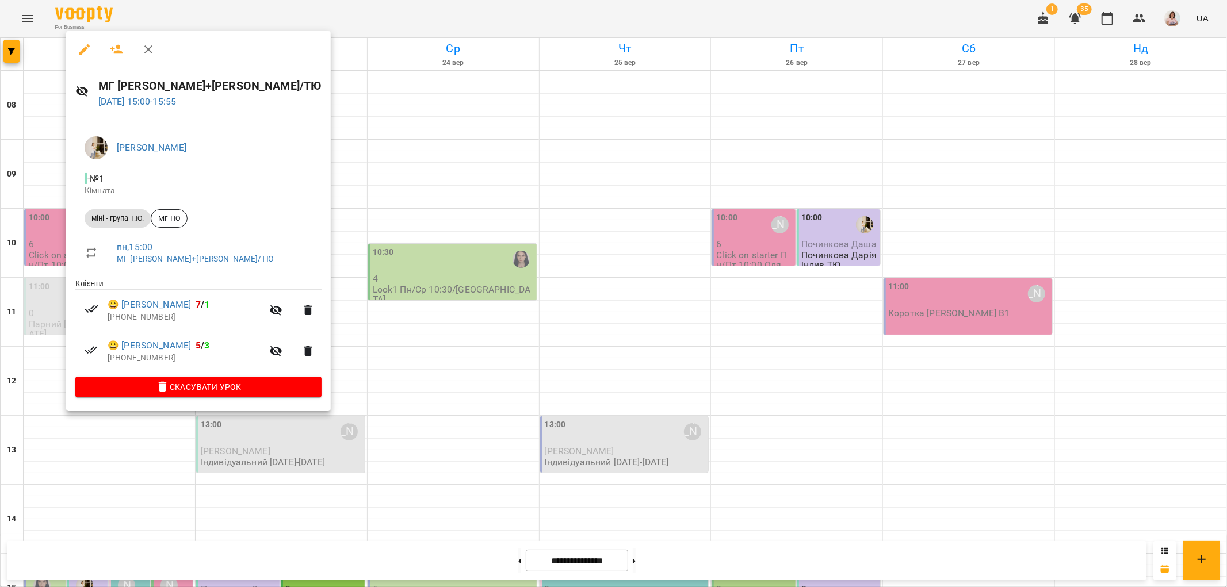
click at [416, 393] on div at bounding box center [613, 293] width 1227 height 587
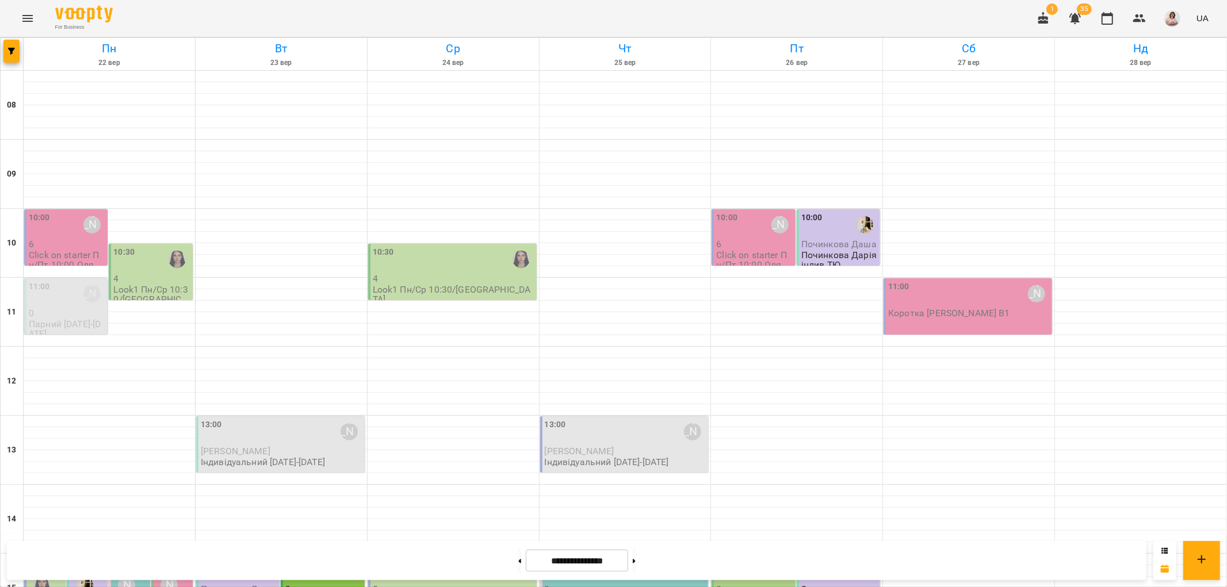
scroll to position [502, 0]
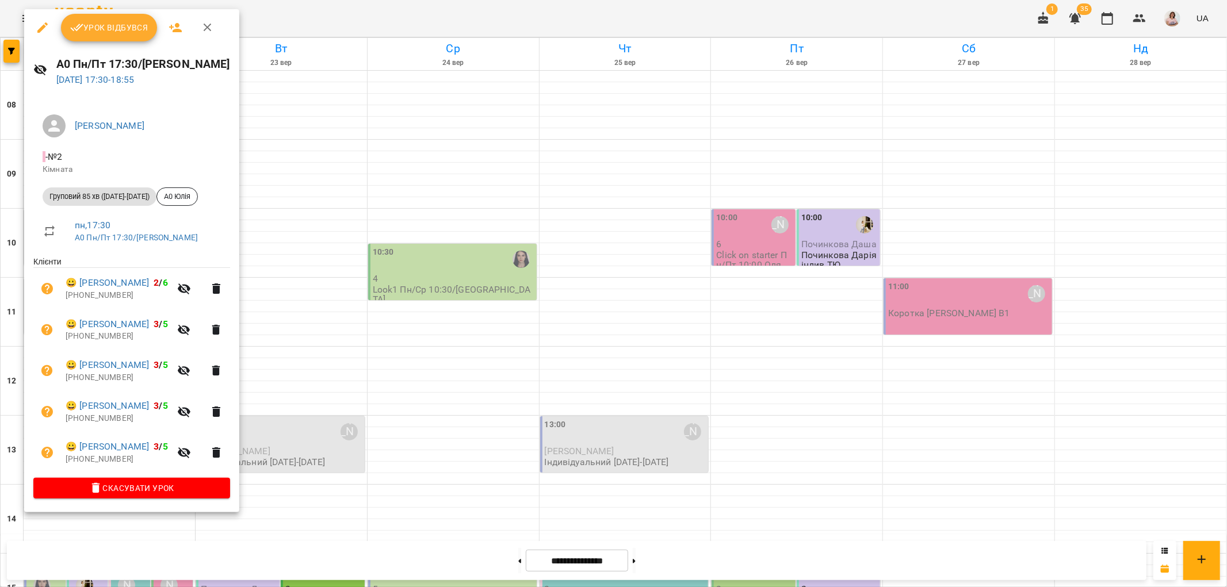
click at [355, 399] on div at bounding box center [613, 293] width 1227 height 587
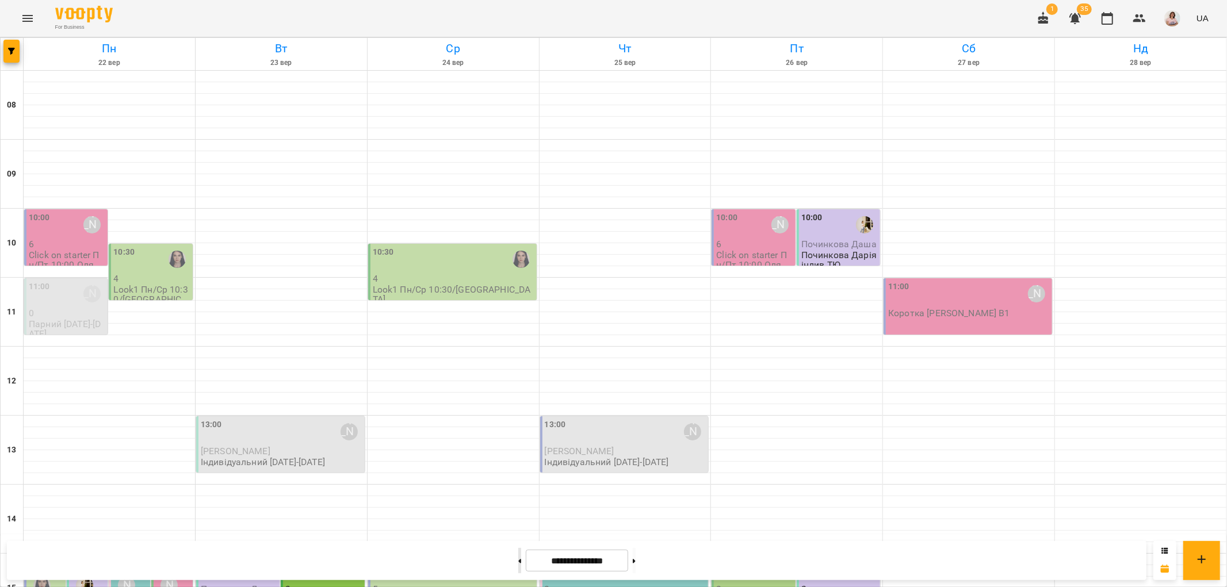
click at [518, 558] on button at bounding box center [519, 560] width 3 height 25
type input "**********"
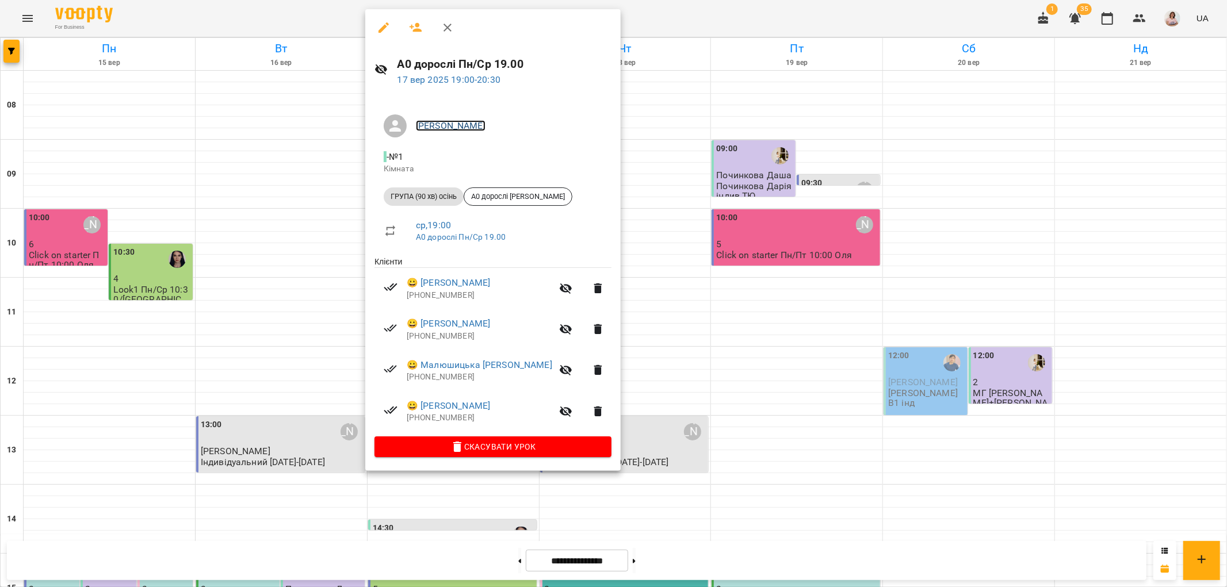
click at [470, 125] on link "[PERSON_NAME]" at bounding box center [451, 125] width 70 height 11
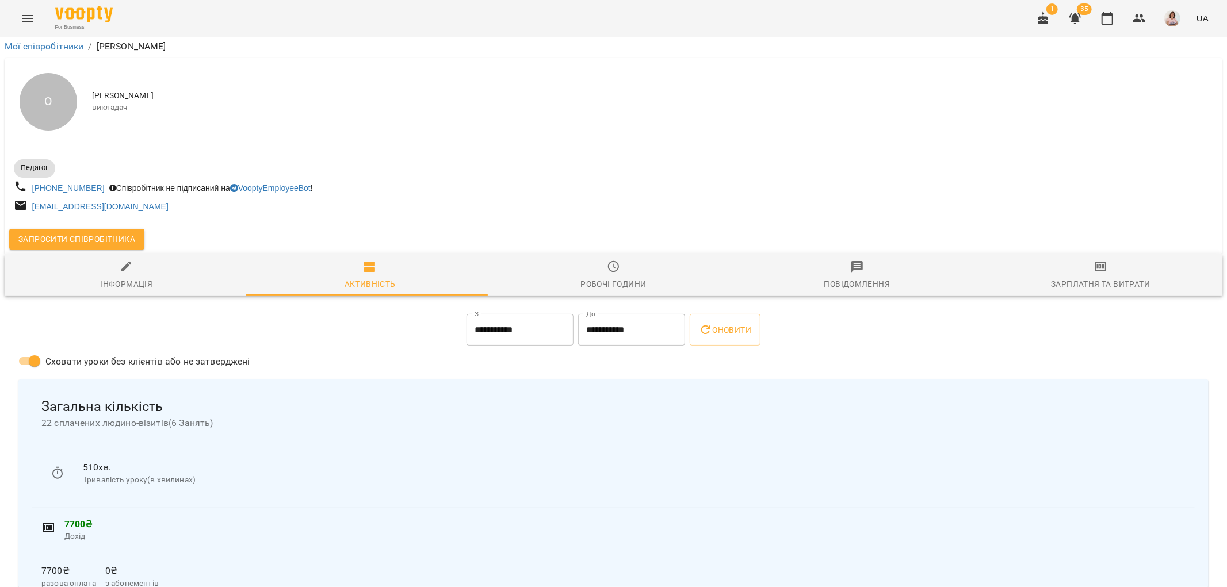
scroll to position [71, 0]
click at [1095, 262] on icon "button" at bounding box center [1101, 266] width 12 height 9
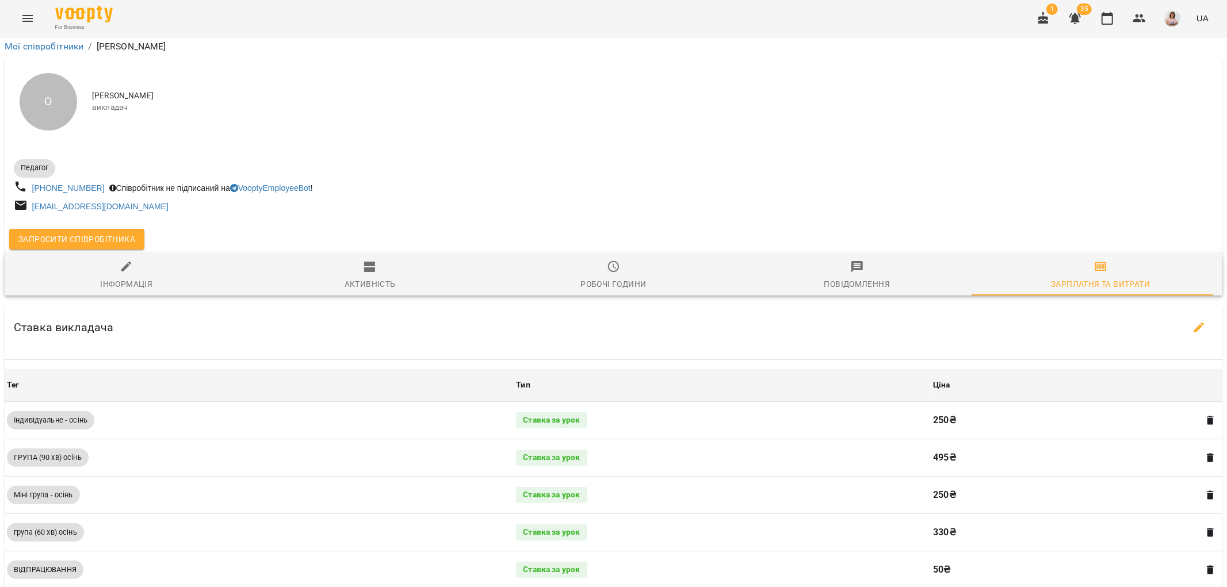
scroll to position [445, 0]
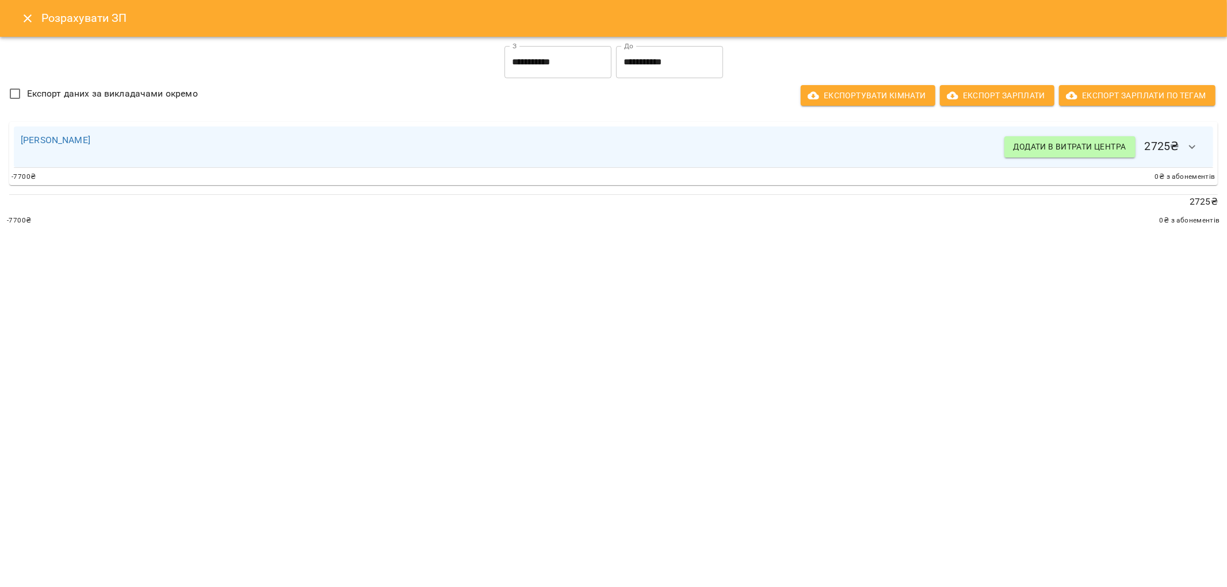
click at [20, 16] on button "Close" at bounding box center [28, 19] width 28 height 28
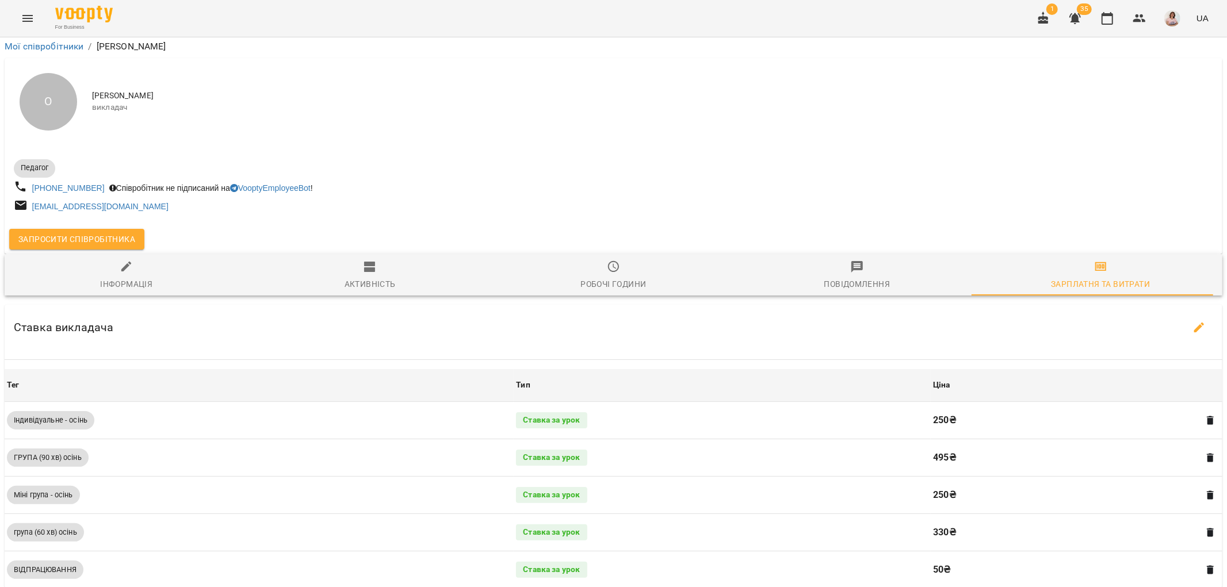
scroll to position [0, 0]
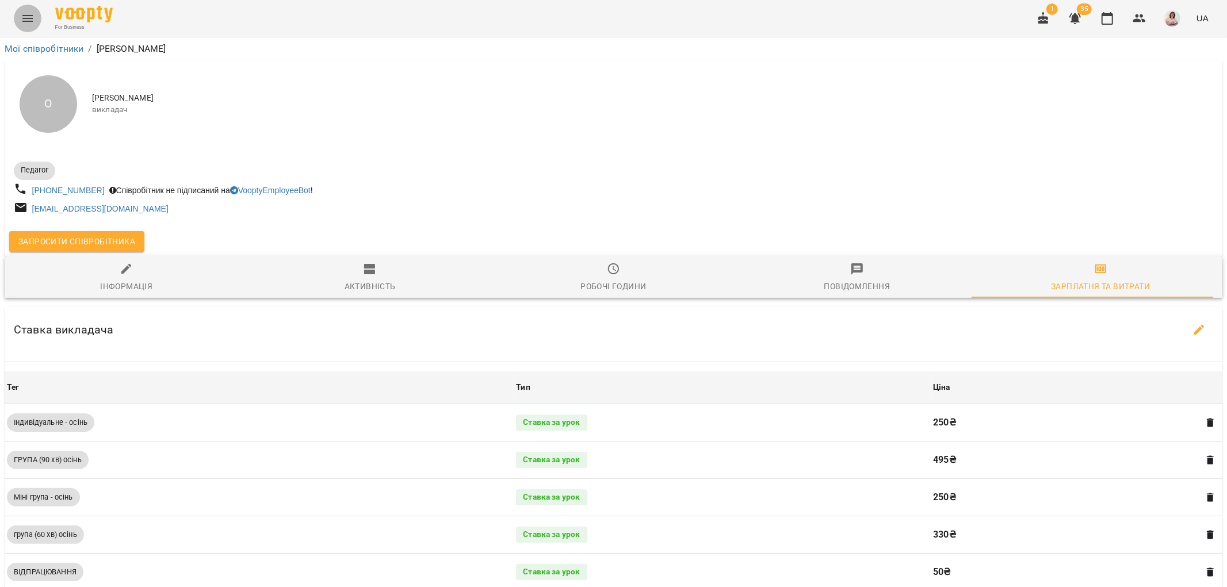
click at [28, 13] on icon "Menu" at bounding box center [28, 19] width 14 height 14
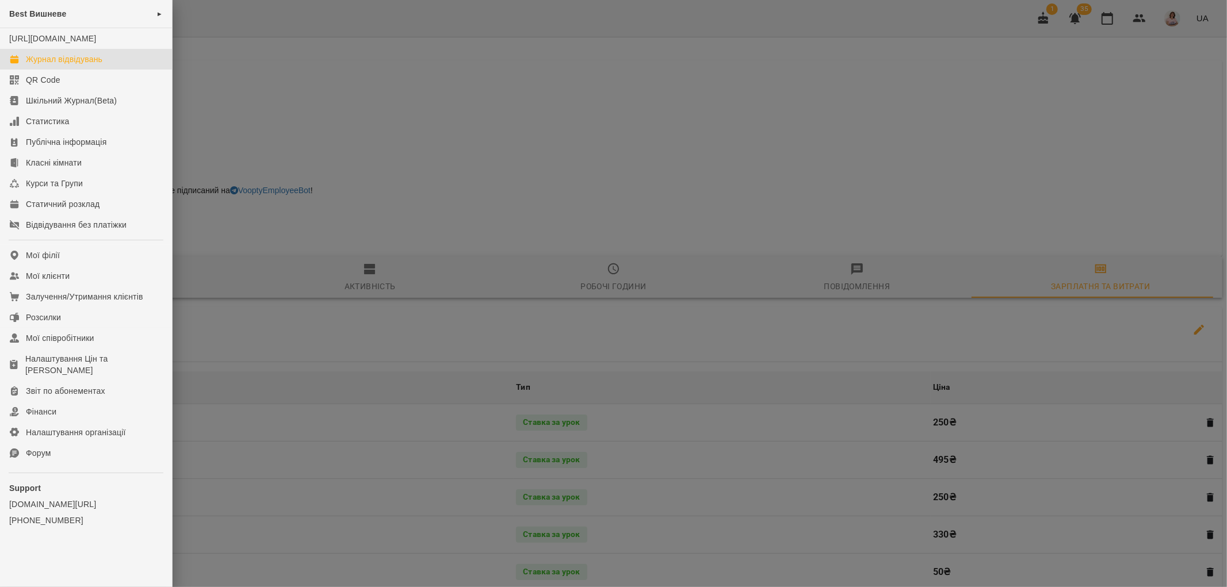
click at [59, 65] on div "Журнал відвідувань" at bounding box center [64, 59] width 76 height 12
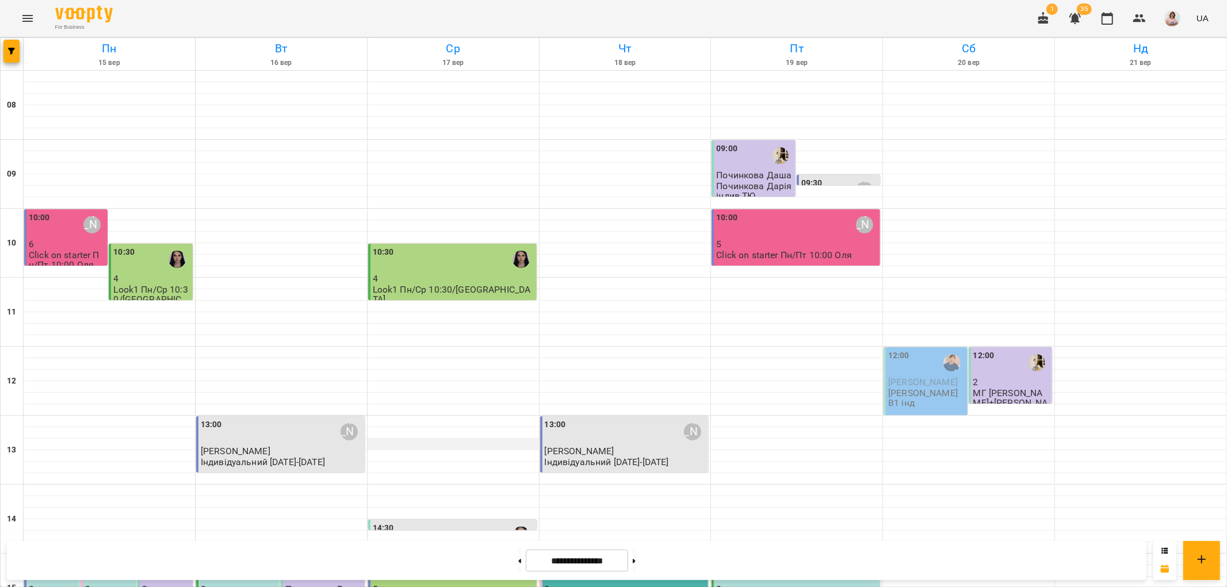
scroll to position [255, 0]
click at [636, 555] on button at bounding box center [634, 560] width 3 height 25
type input "**********"
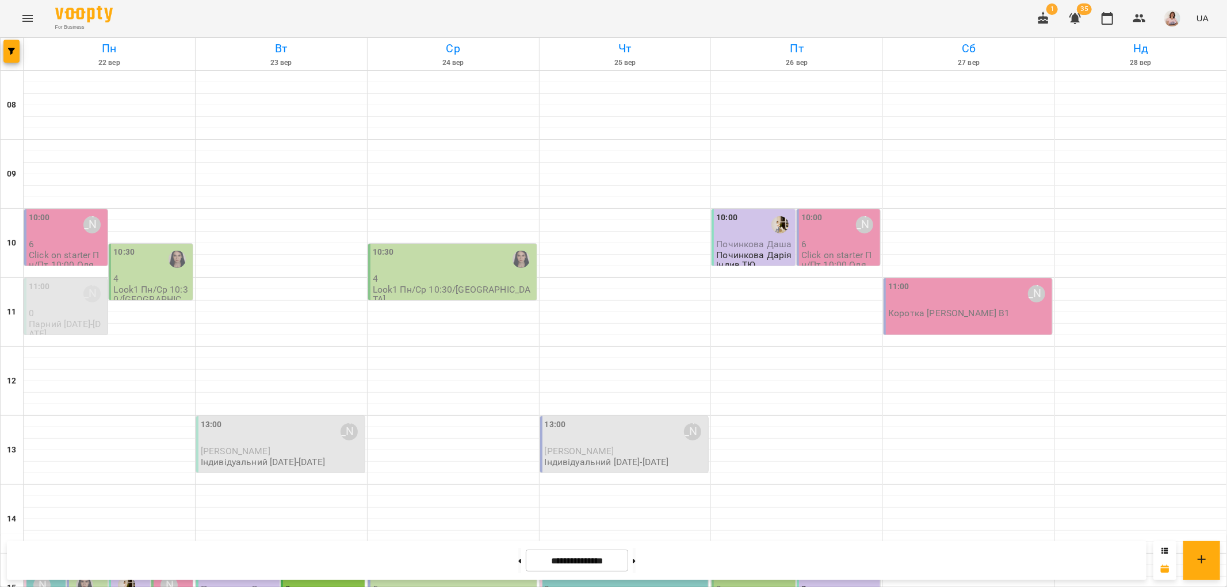
scroll to position [383, 0]
click at [1140, 17] on icon "button" at bounding box center [1139, 19] width 14 height 14
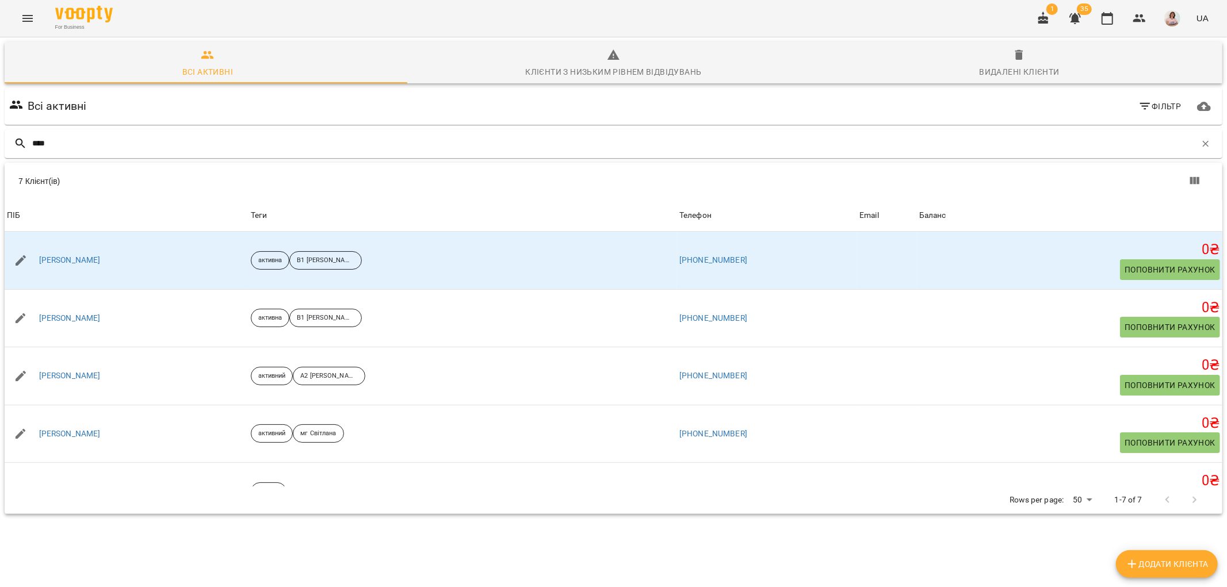
type input "****"
click at [27, 15] on icon "Menu" at bounding box center [27, 18] width 10 height 7
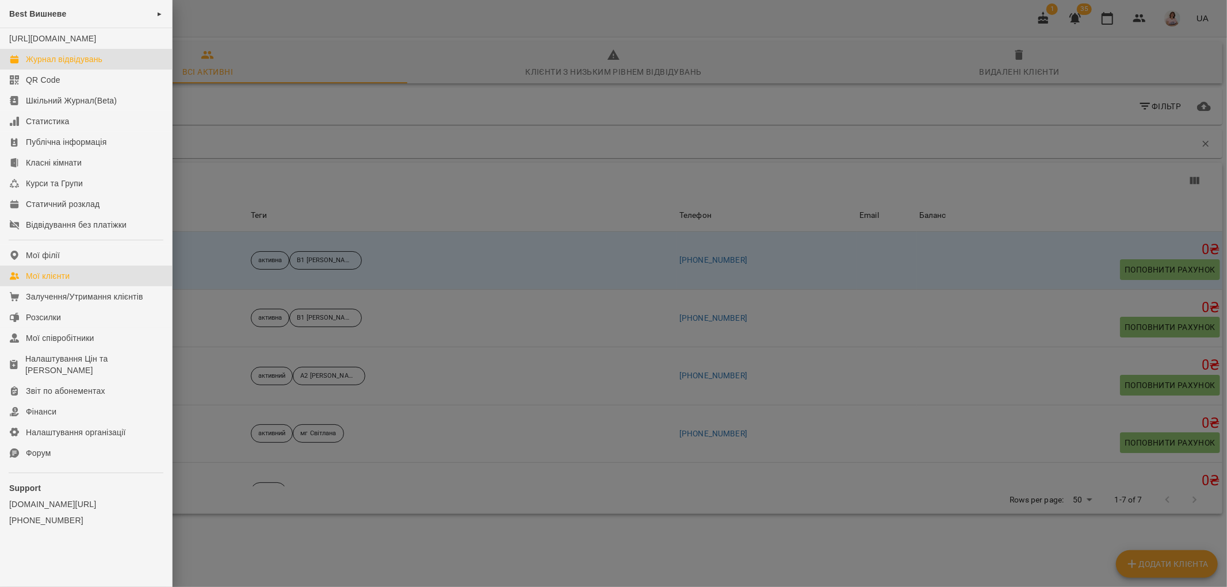
click at [76, 65] on div "Журнал відвідувань" at bounding box center [64, 59] width 76 height 12
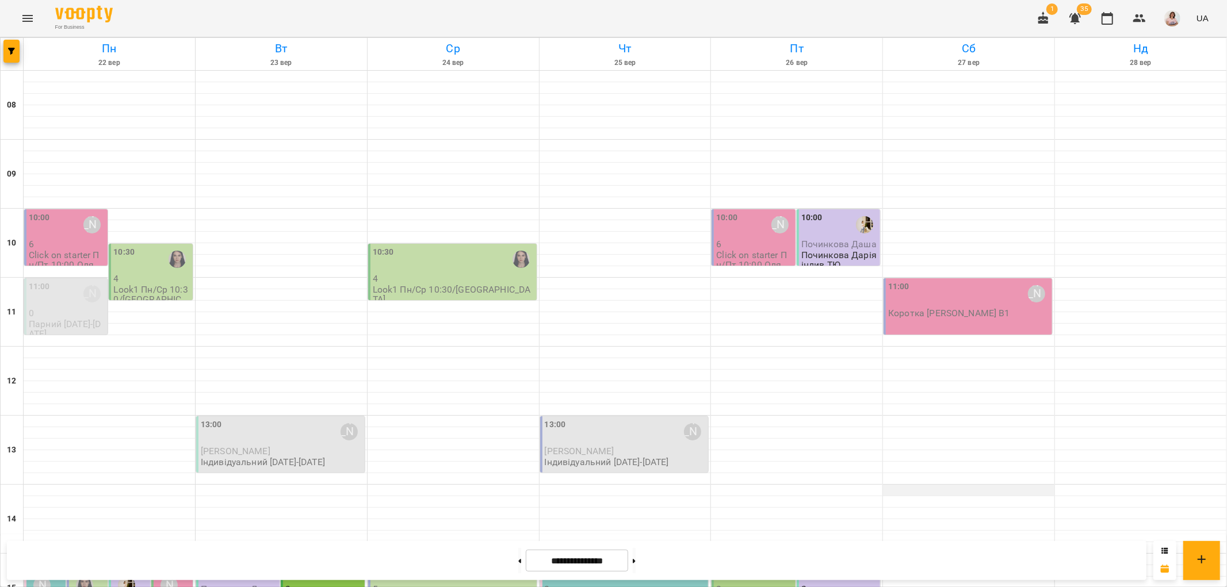
click at [913, 493] on div at bounding box center [968, 491] width 171 height 12
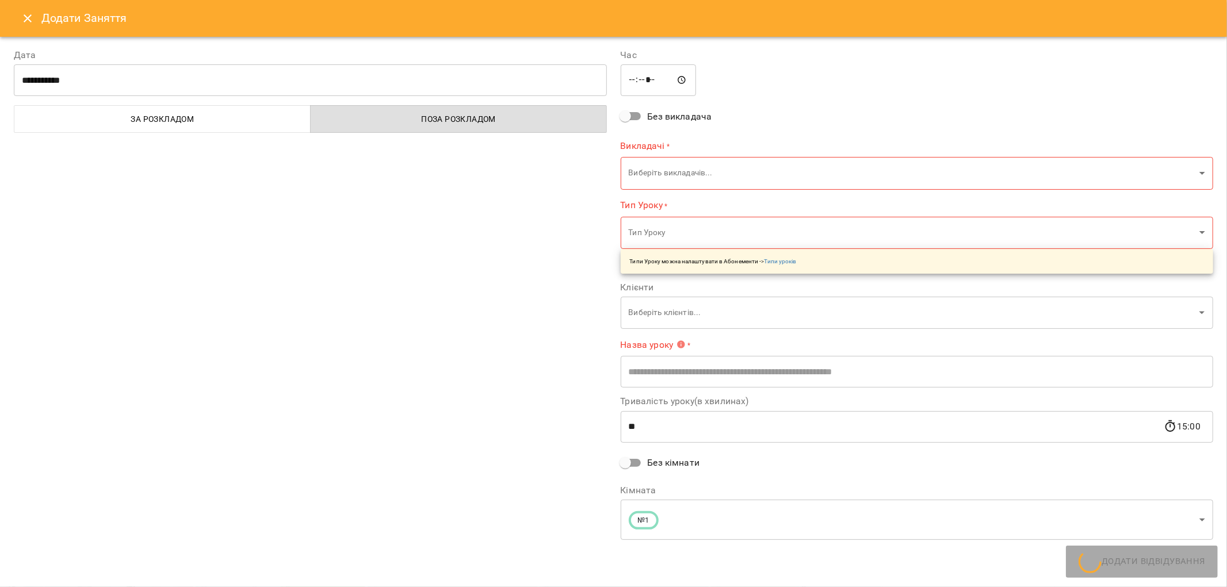
type input "**********"
click at [35, 12] on button "Close" at bounding box center [28, 19] width 28 height 28
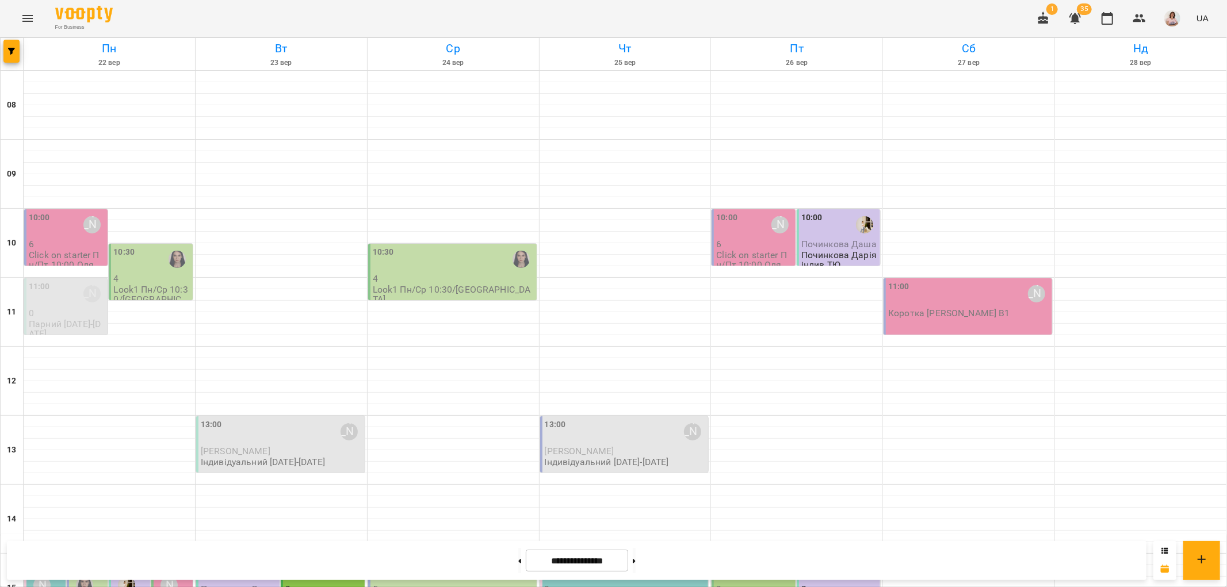
scroll to position [182, 0]
